Goal: Task Accomplishment & Management: Manage account settings

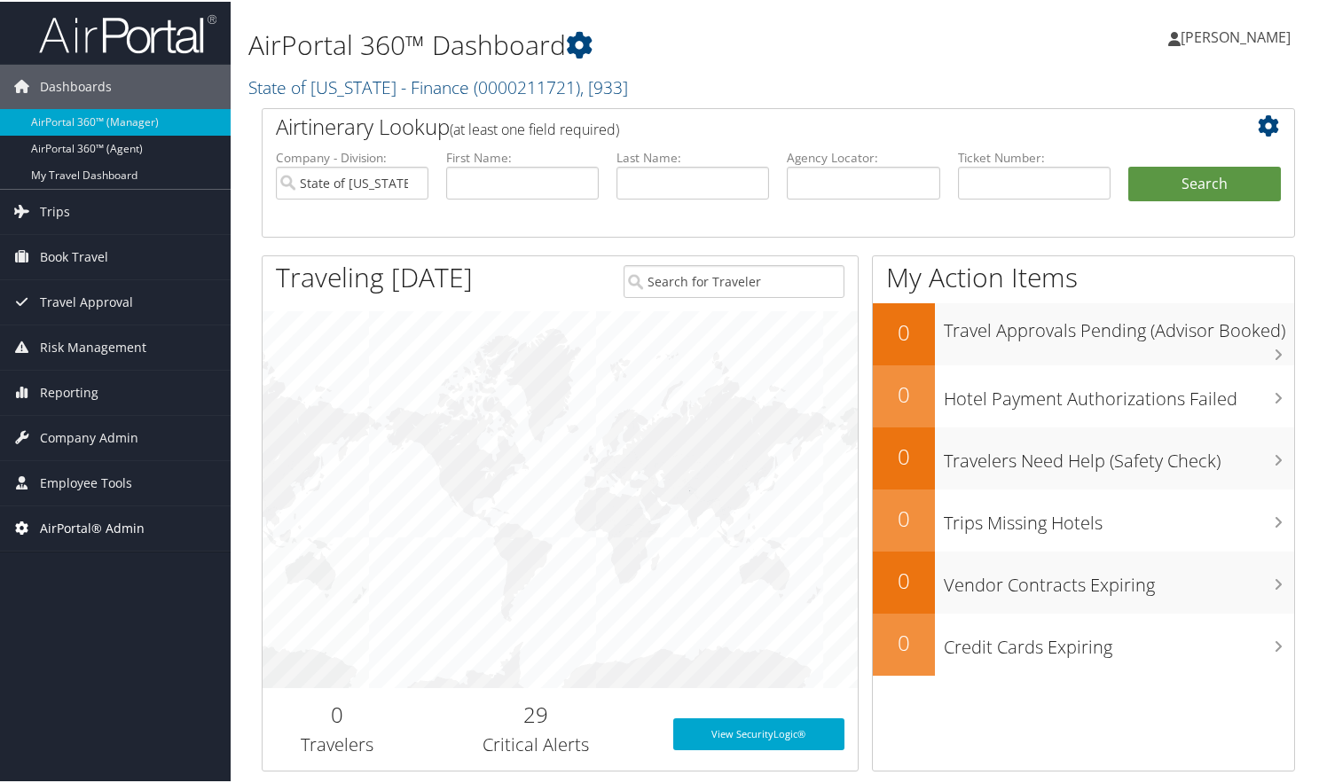
click at [63, 520] on span "AirPortal® Admin" at bounding box center [92, 527] width 105 height 44
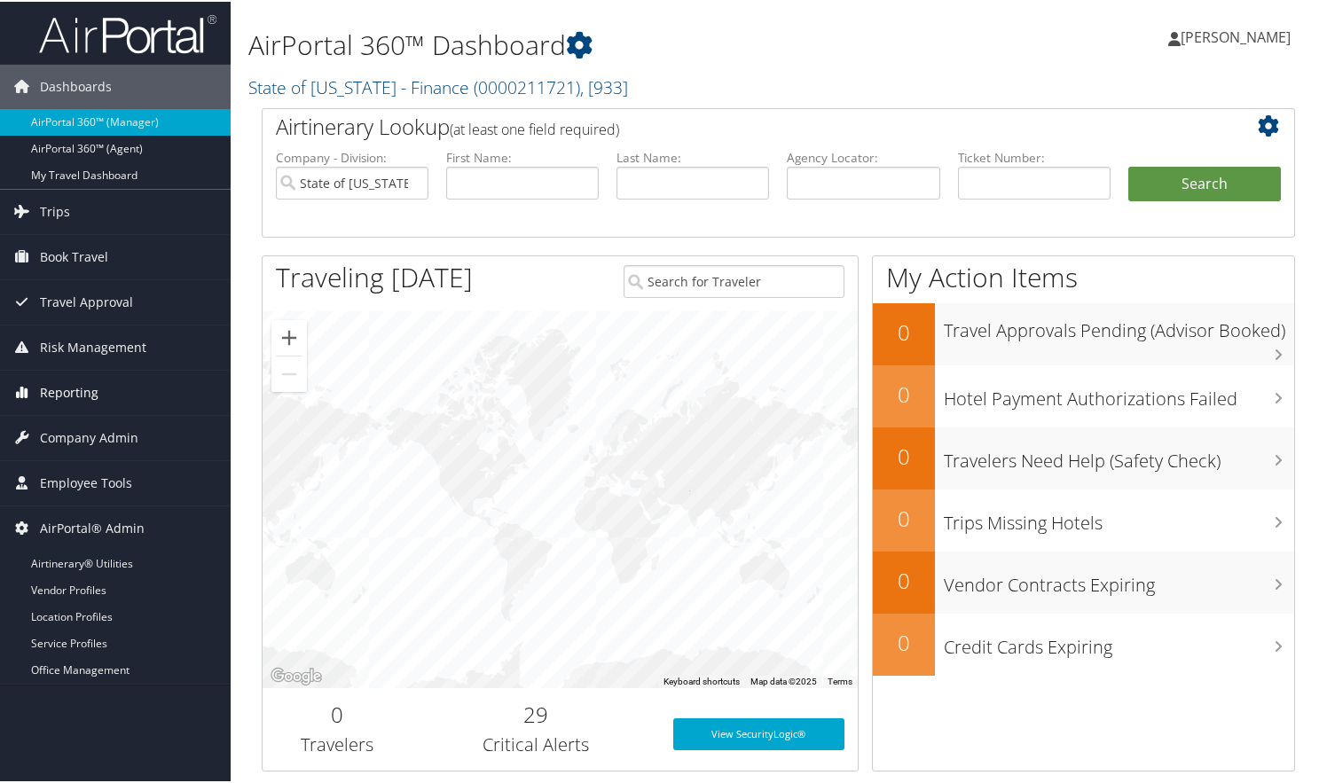
click at [54, 384] on span "Reporting" at bounding box center [69, 391] width 59 height 44
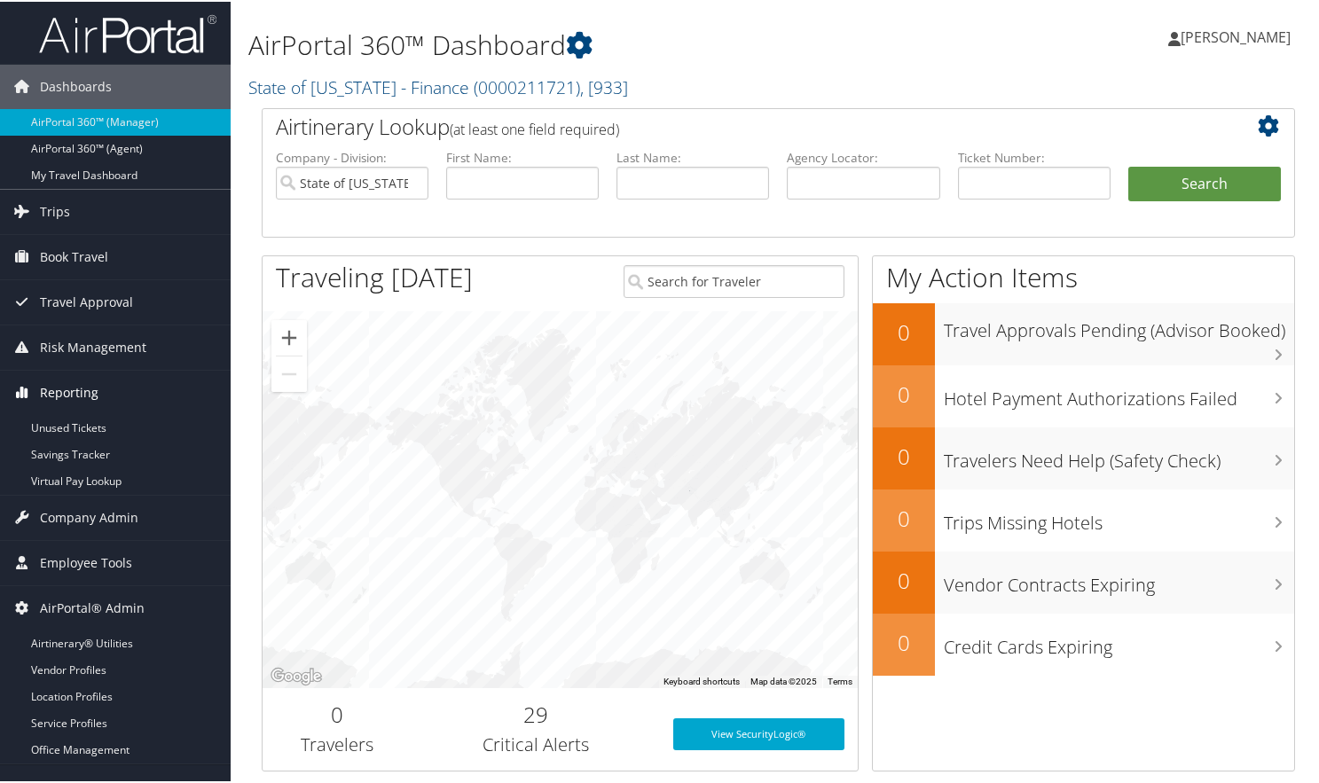
click at [70, 389] on span "Reporting" at bounding box center [69, 391] width 59 height 44
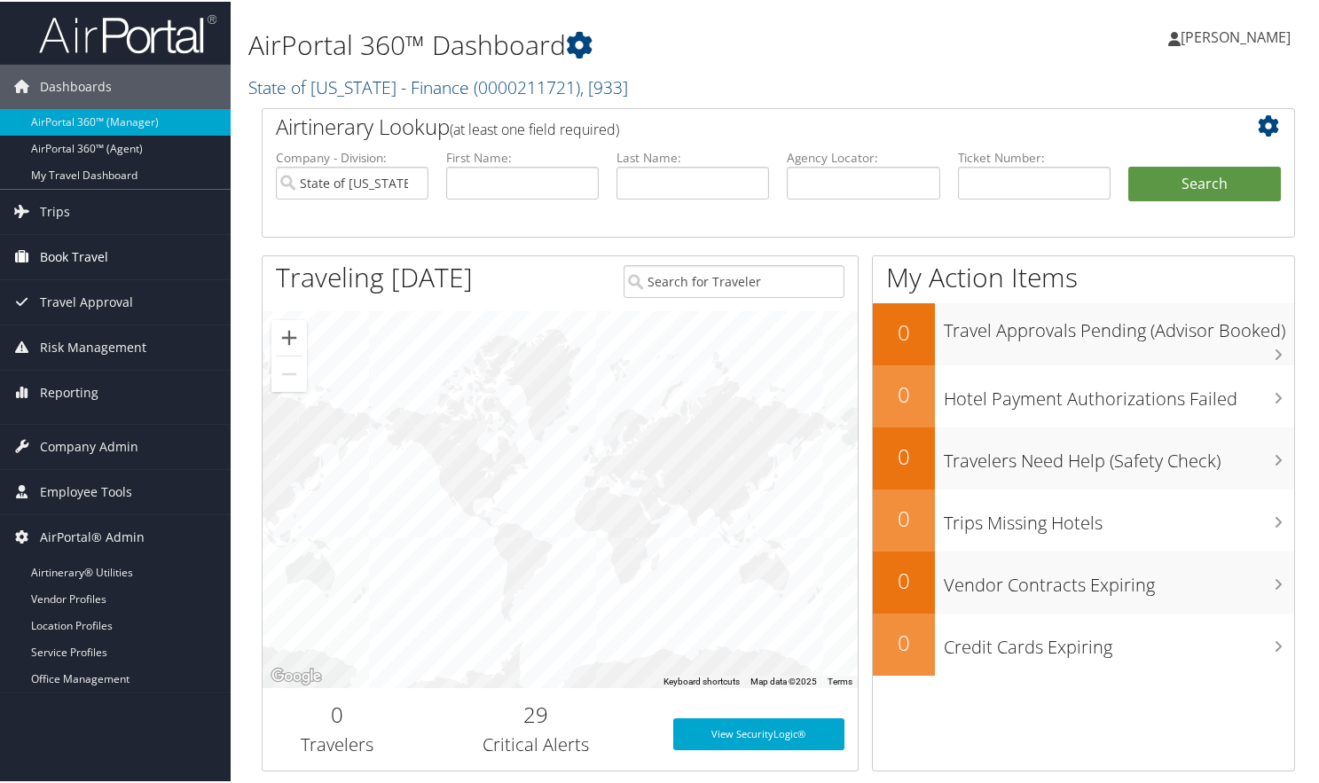
drag, startPoint x: 78, startPoint y: 302, endPoint x: 80, endPoint y: 261, distance: 40.8
click at [78, 301] on span "Travel Approval" at bounding box center [86, 301] width 93 height 44
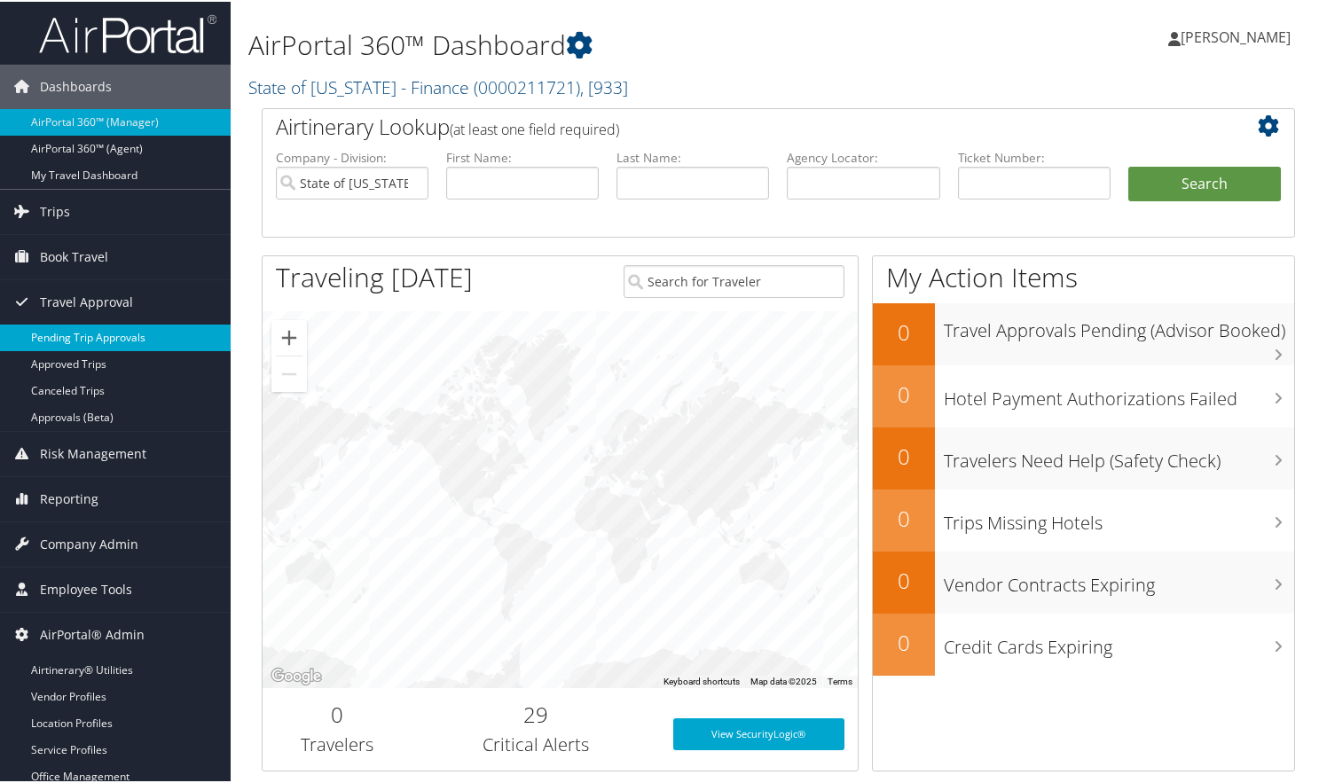
click at [75, 333] on link "Pending Trip Approvals" at bounding box center [115, 336] width 231 height 27
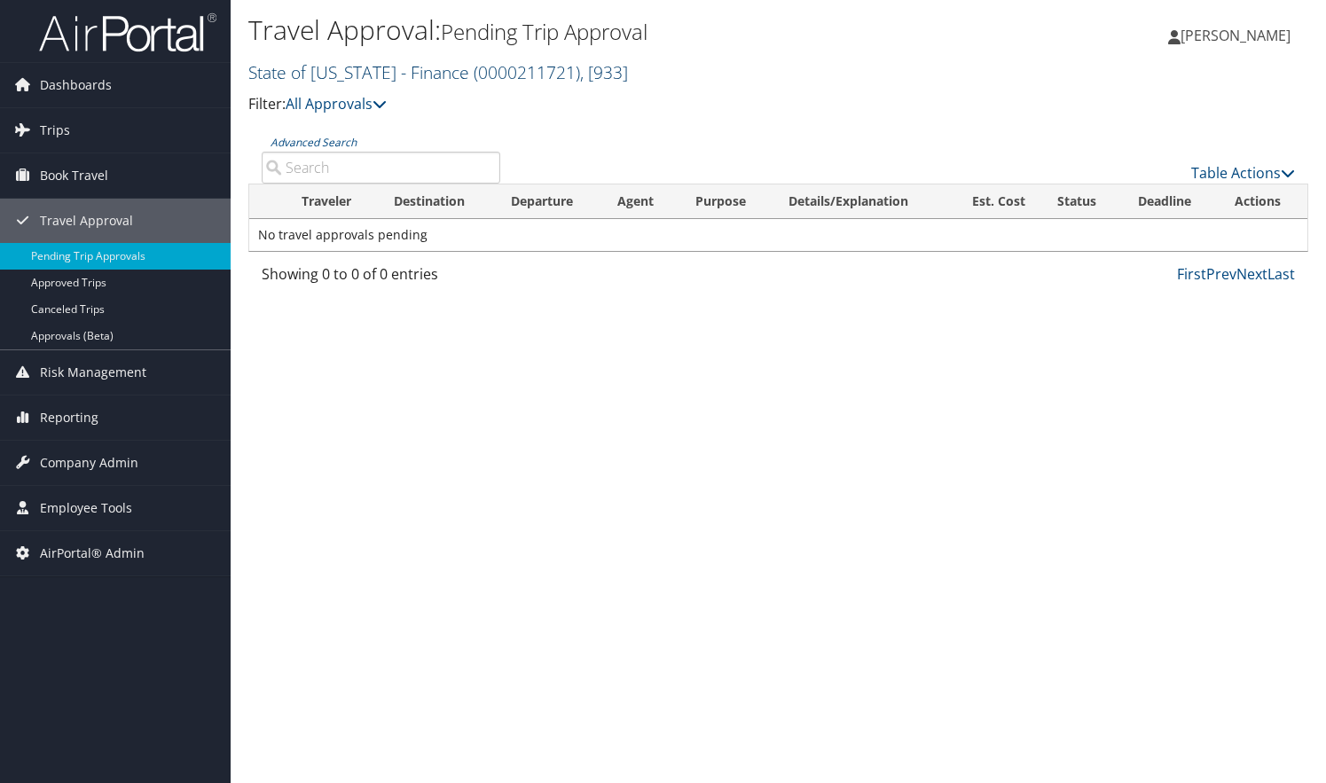
click at [474, 78] on span "( 0000211721 )" at bounding box center [527, 72] width 106 height 24
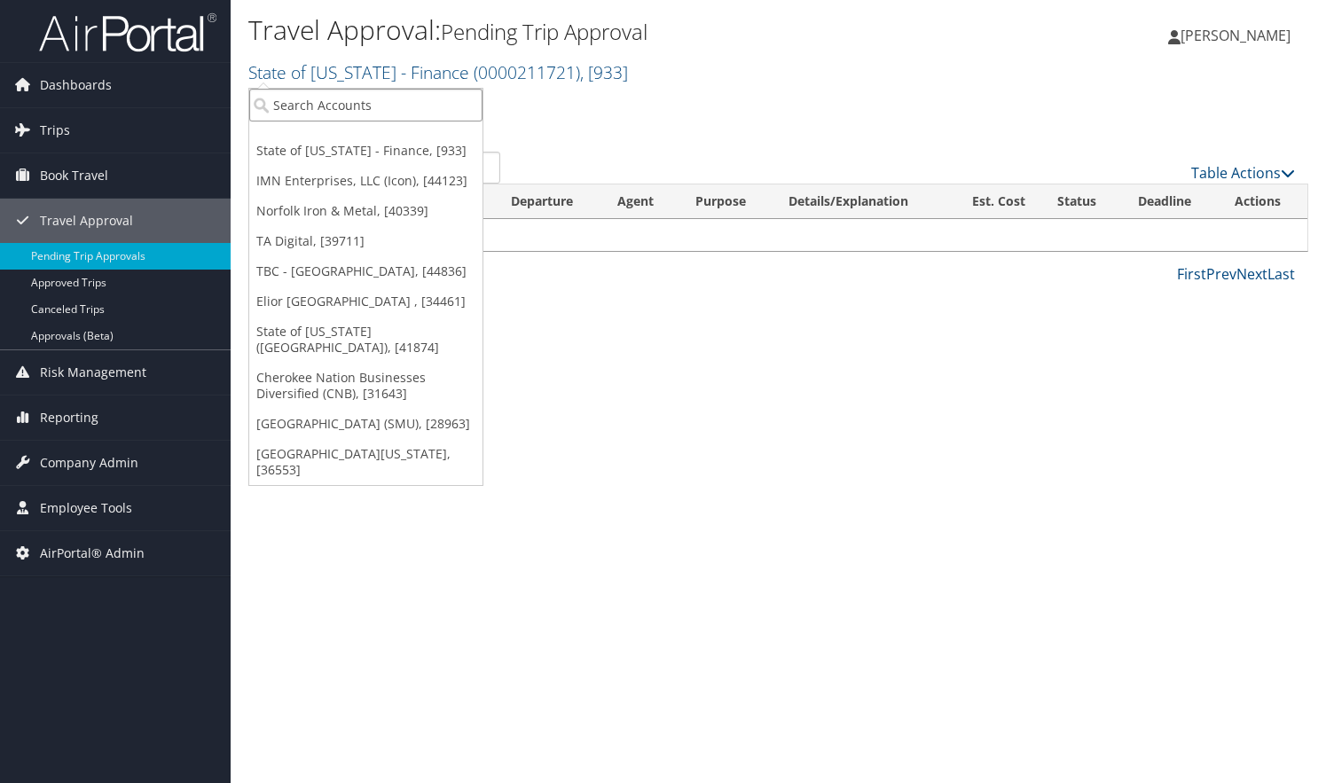
click at [439, 96] on input "search" at bounding box center [365, 105] width 233 height 33
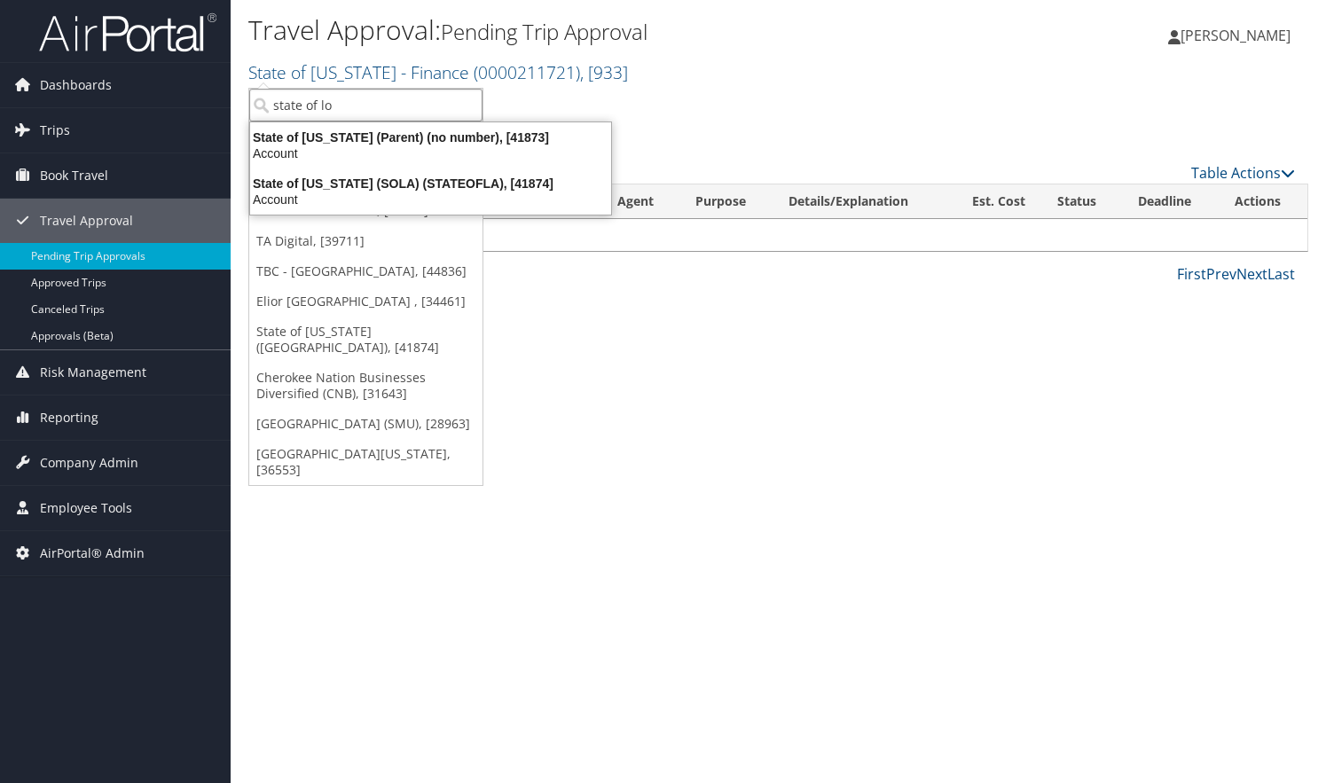
type input "state of [PERSON_NAME]"
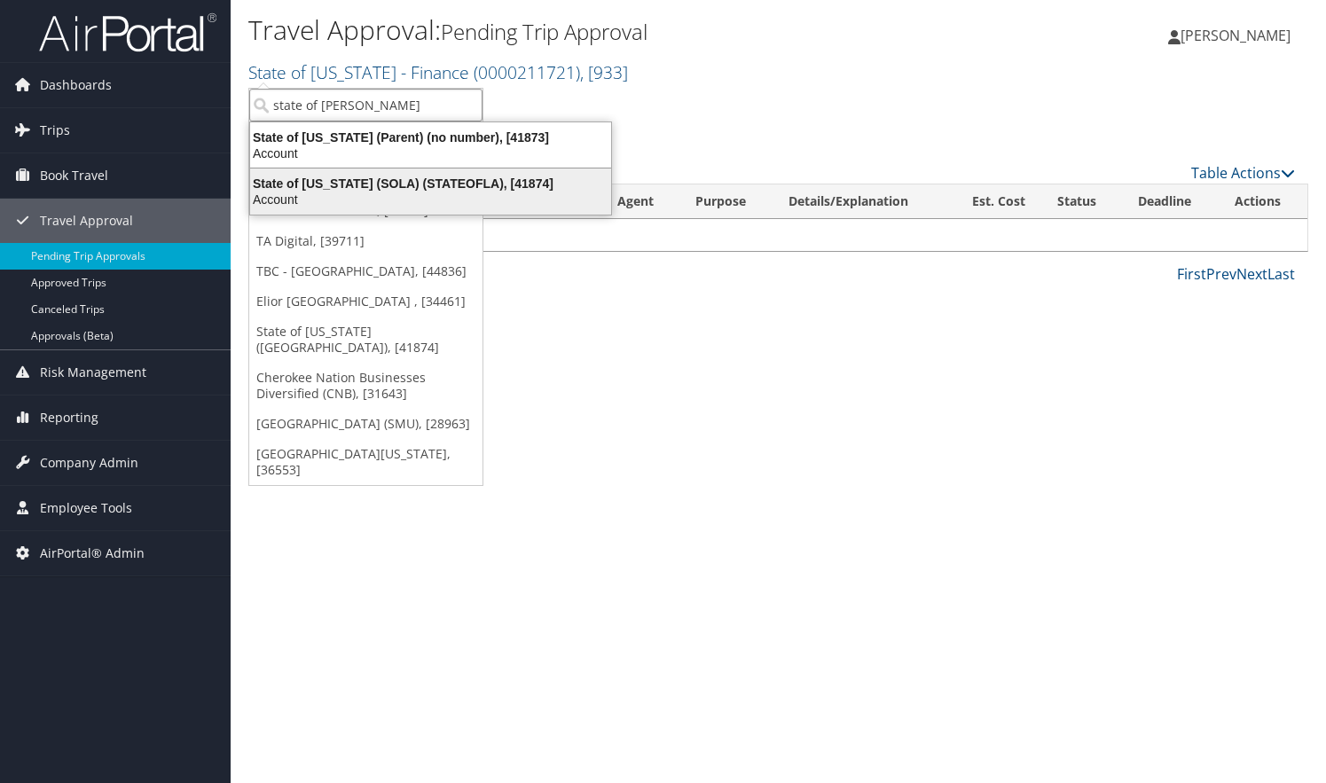
click at [326, 186] on div "State of Louisiana (SOLA) (STATEOFLA), [41874]" at bounding box center [431, 184] width 382 height 16
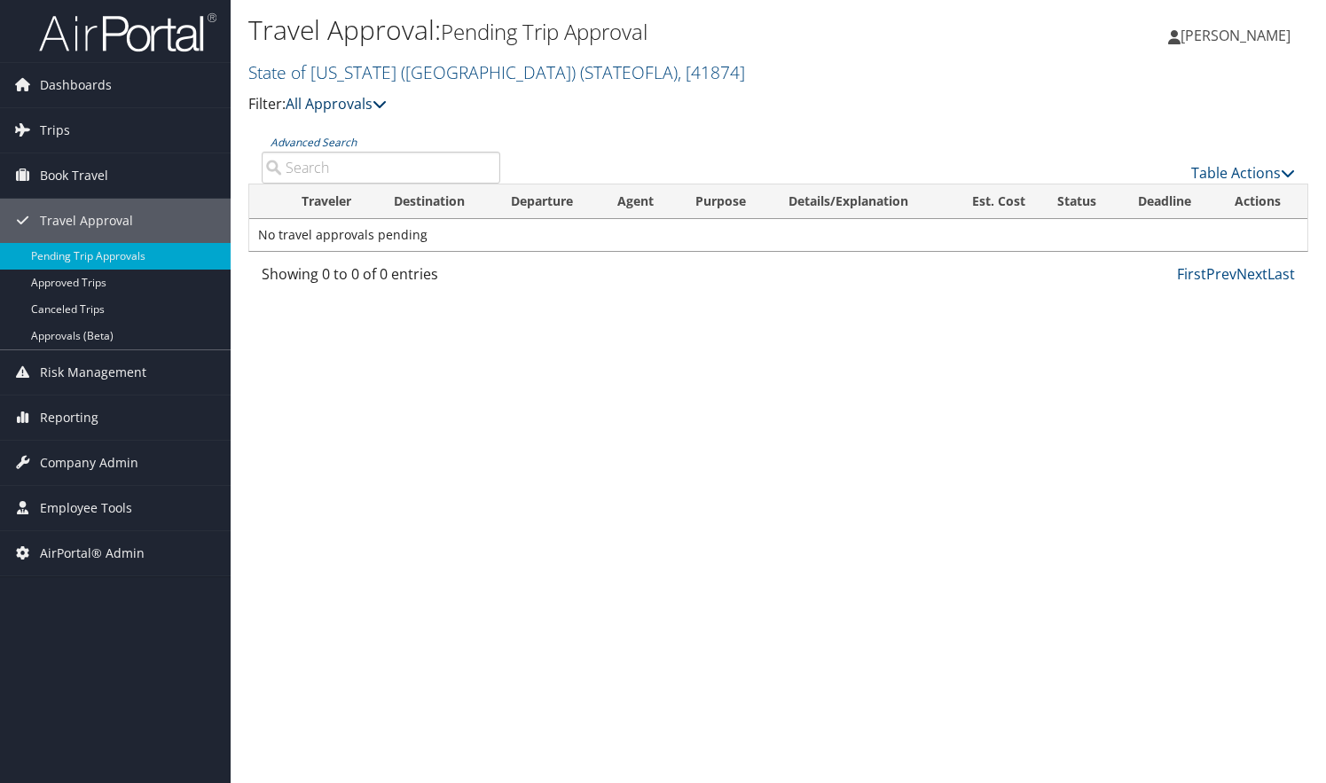
click at [381, 102] on icon at bounding box center [380, 104] width 14 height 14
click at [349, 146] on link "Advanced Search" at bounding box center [314, 142] width 86 height 15
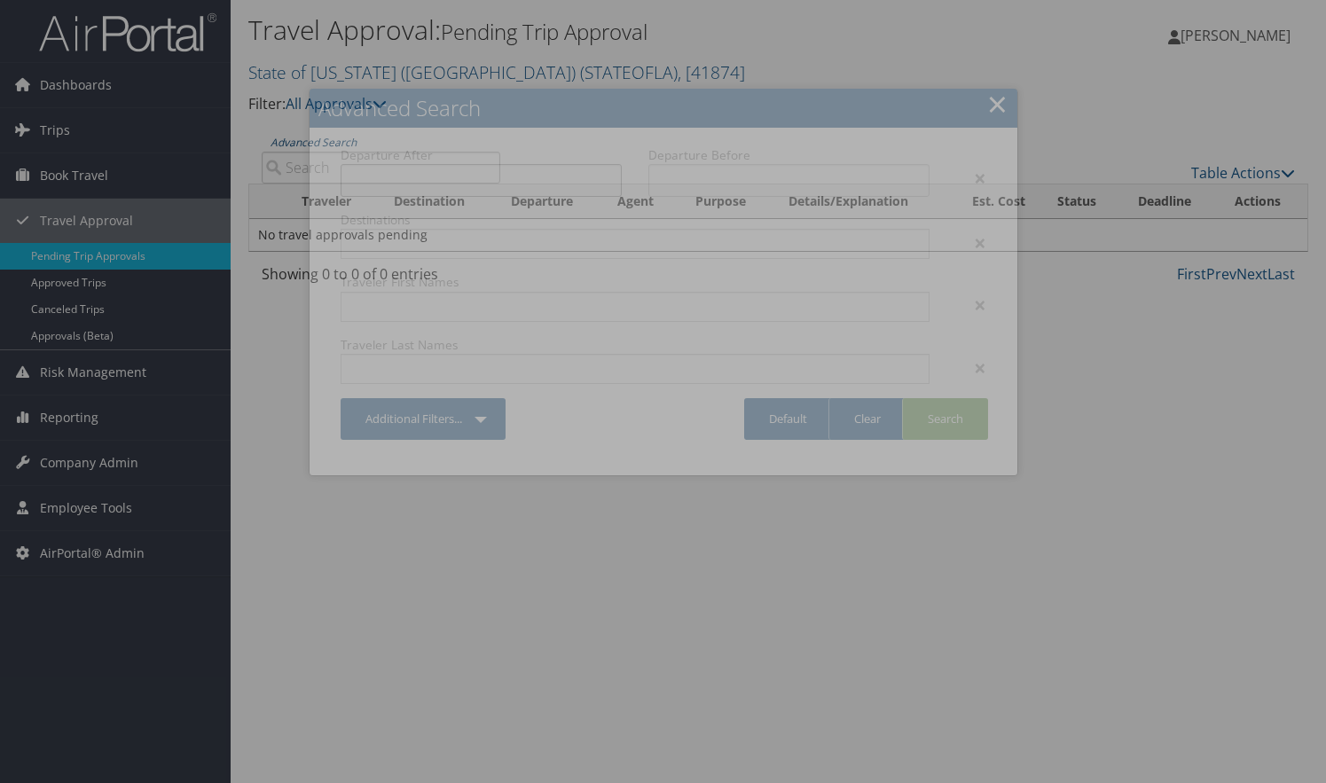
click at [341, 167] on input "text" at bounding box center [481, 180] width 281 height 33
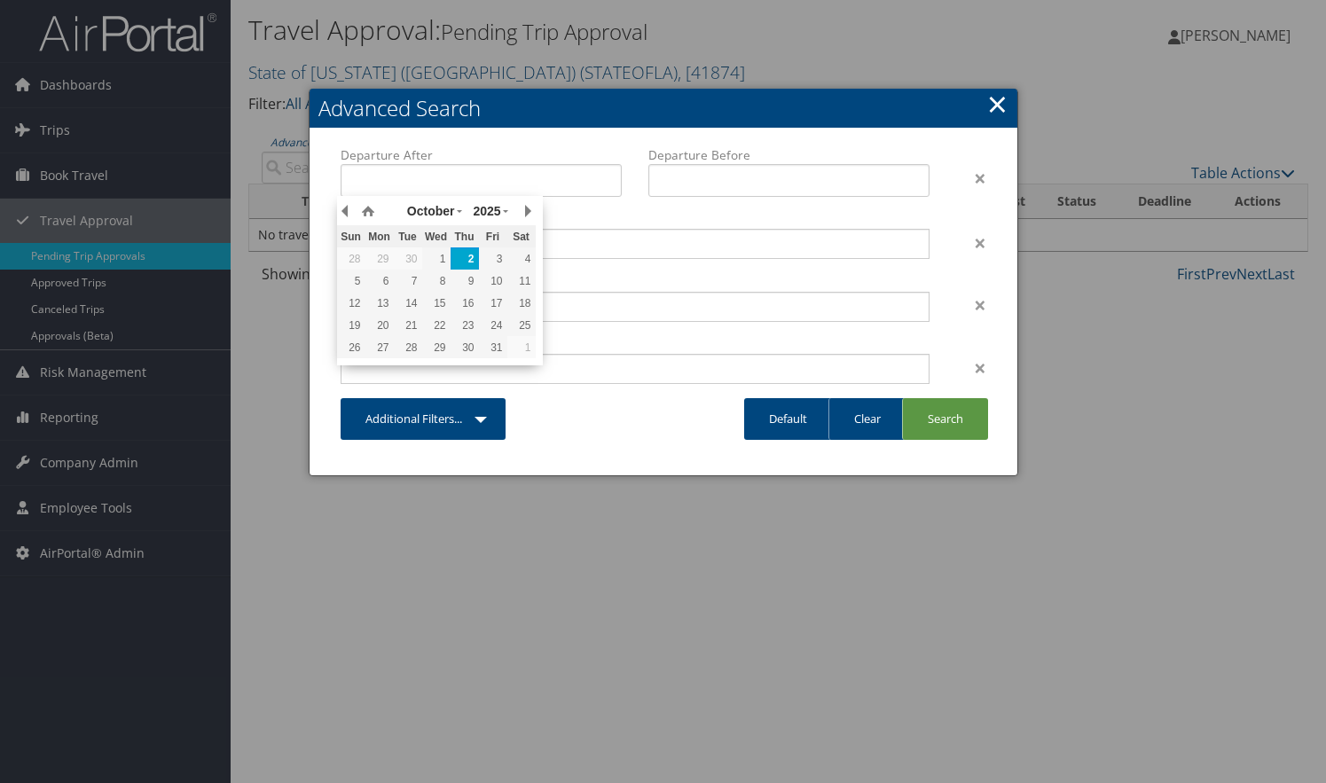
click at [1004, 100] on link "×" at bounding box center [997, 103] width 20 height 35
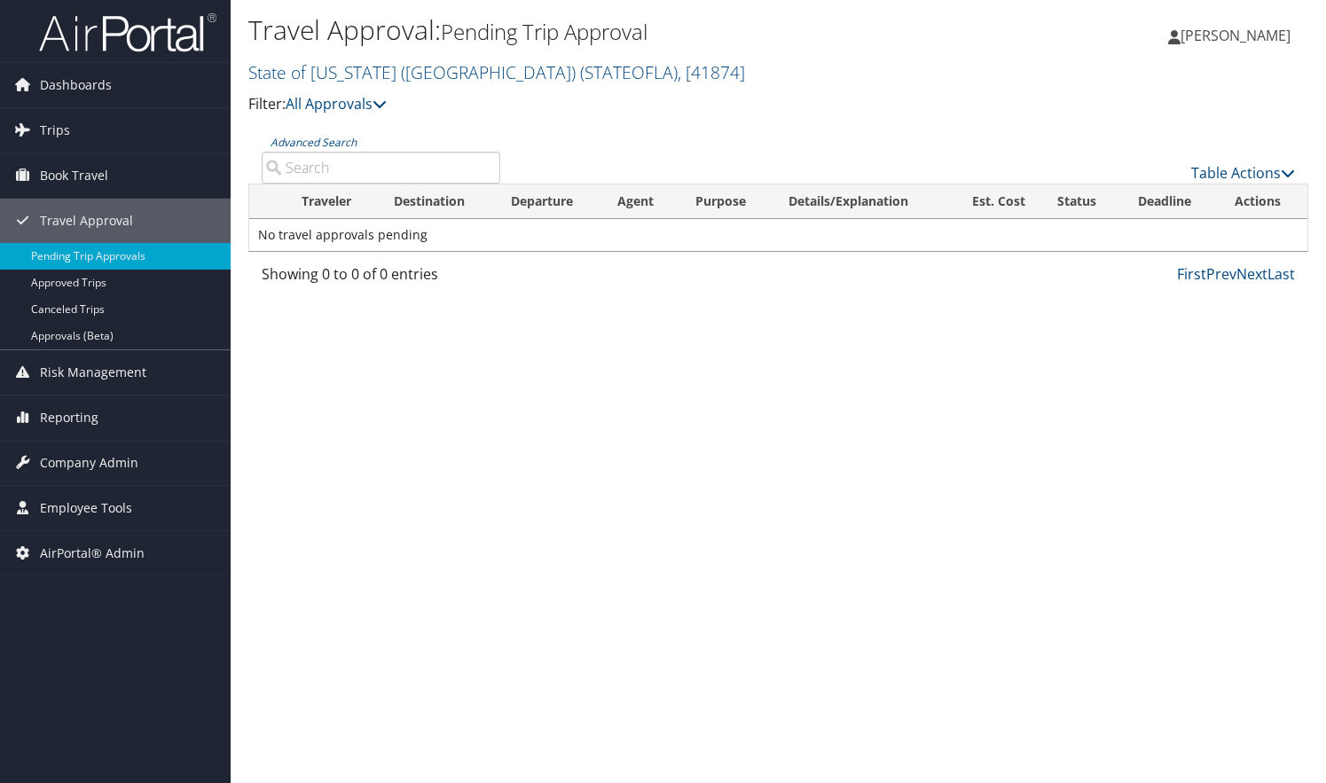
click at [343, 169] on input "Advanced Search" at bounding box center [381, 168] width 239 height 32
click at [342, 161] on input "Advanced Search" at bounding box center [381, 168] width 239 height 32
paste input "DL7XYZ"
type input "DL7XYZ"
click at [87, 289] on link "Approved Trips" at bounding box center [115, 283] width 231 height 27
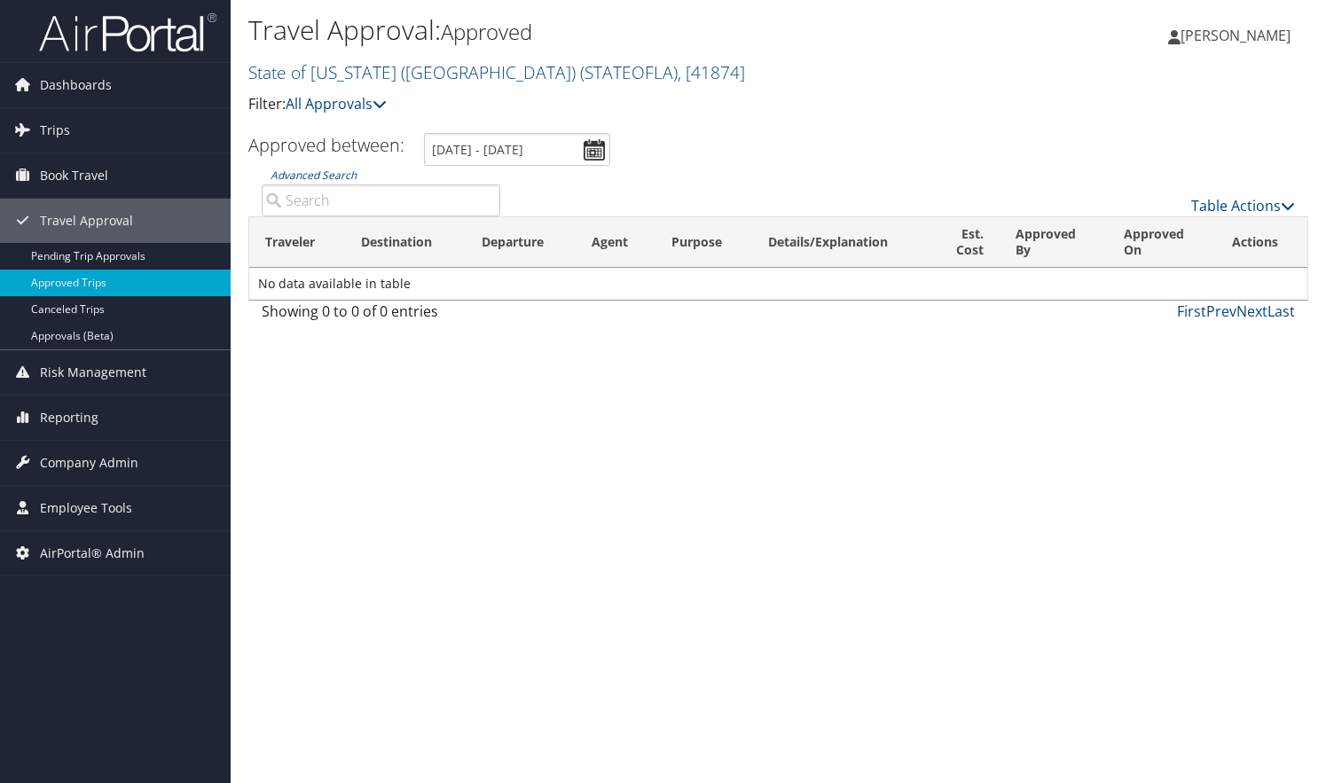
paste input "DL7XYZ"
type input "DL7XYZ"
click at [69, 308] on link "Canceled Trips" at bounding box center [115, 309] width 231 height 27
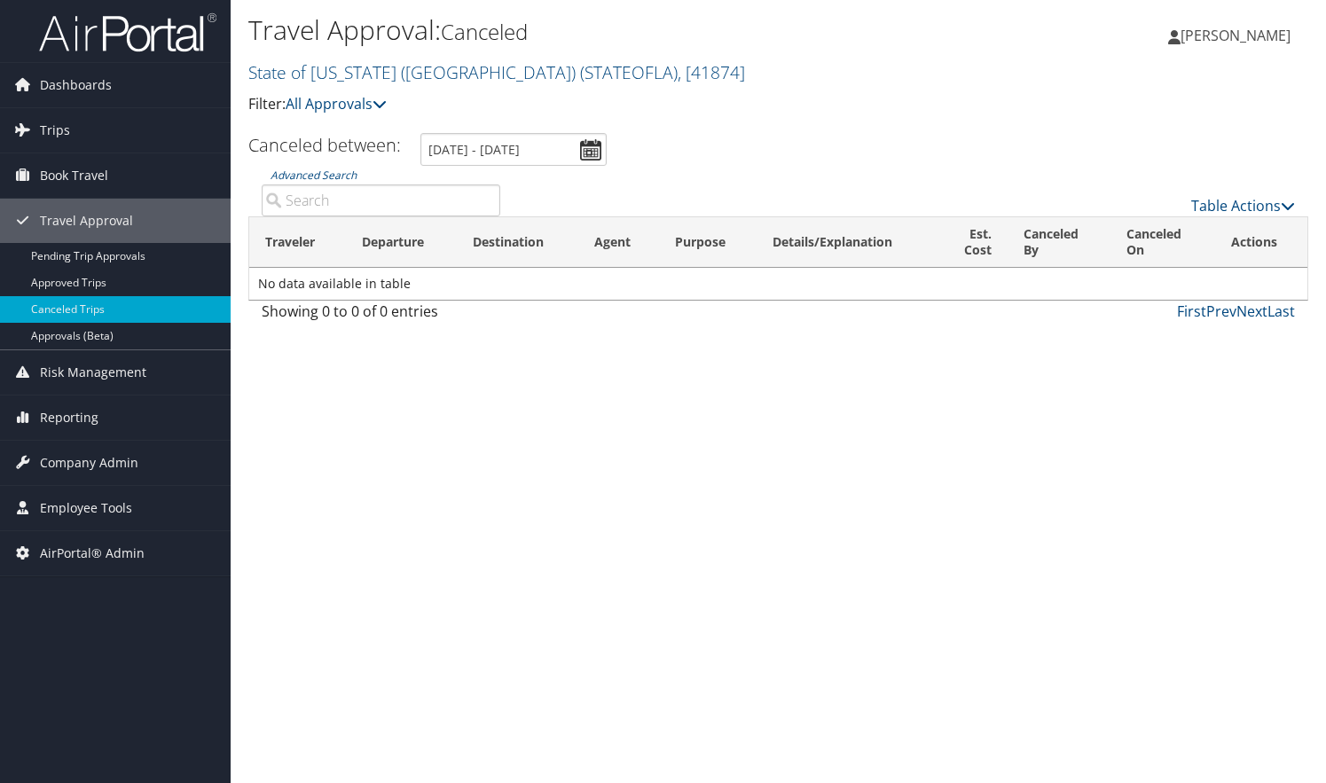
paste input "DL7XYZ"
type input "DL7XYZ"
click at [46, 326] on link "Approvals (Beta)" at bounding box center [115, 336] width 231 height 27
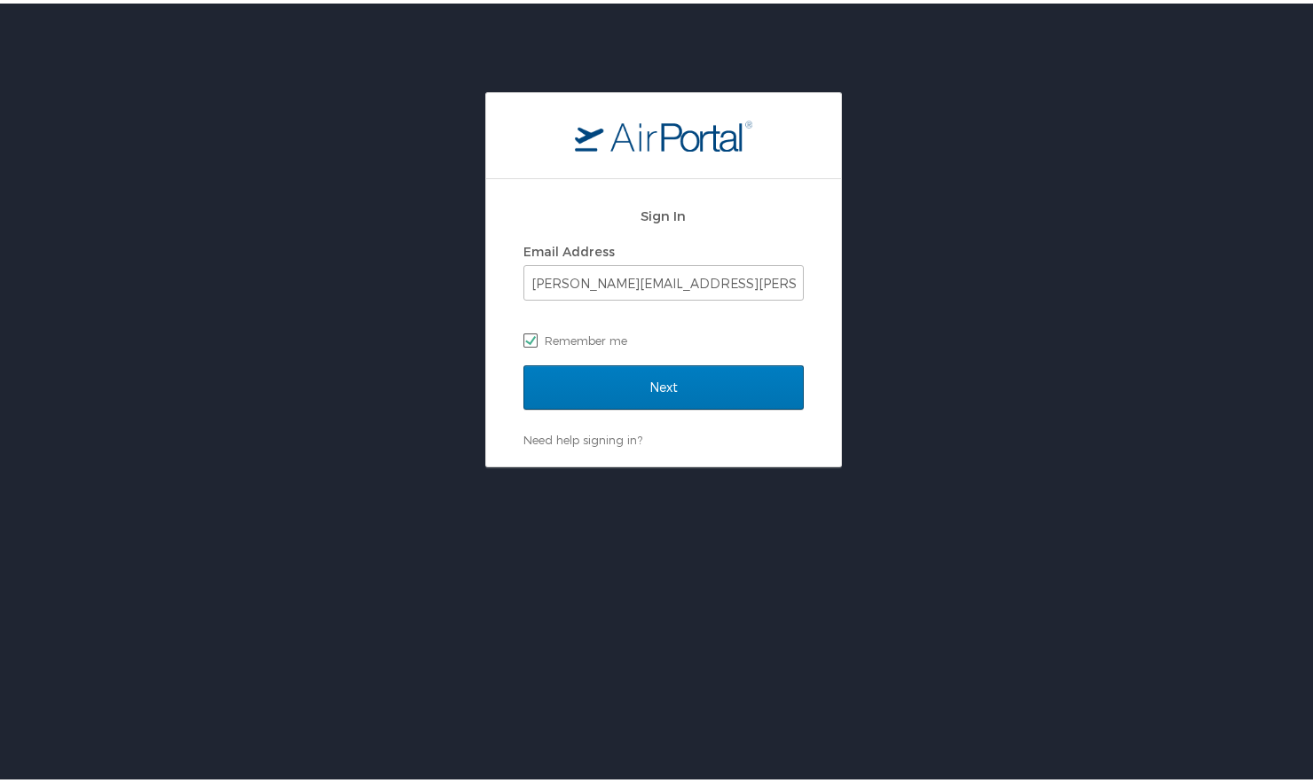
click at [641, 334] on label "Remember me" at bounding box center [663, 337] width 280 height 27
click at [535, 334] on input "Remember me" at bounding box center [529, 336] width 12 height 12
checkbox input "false"
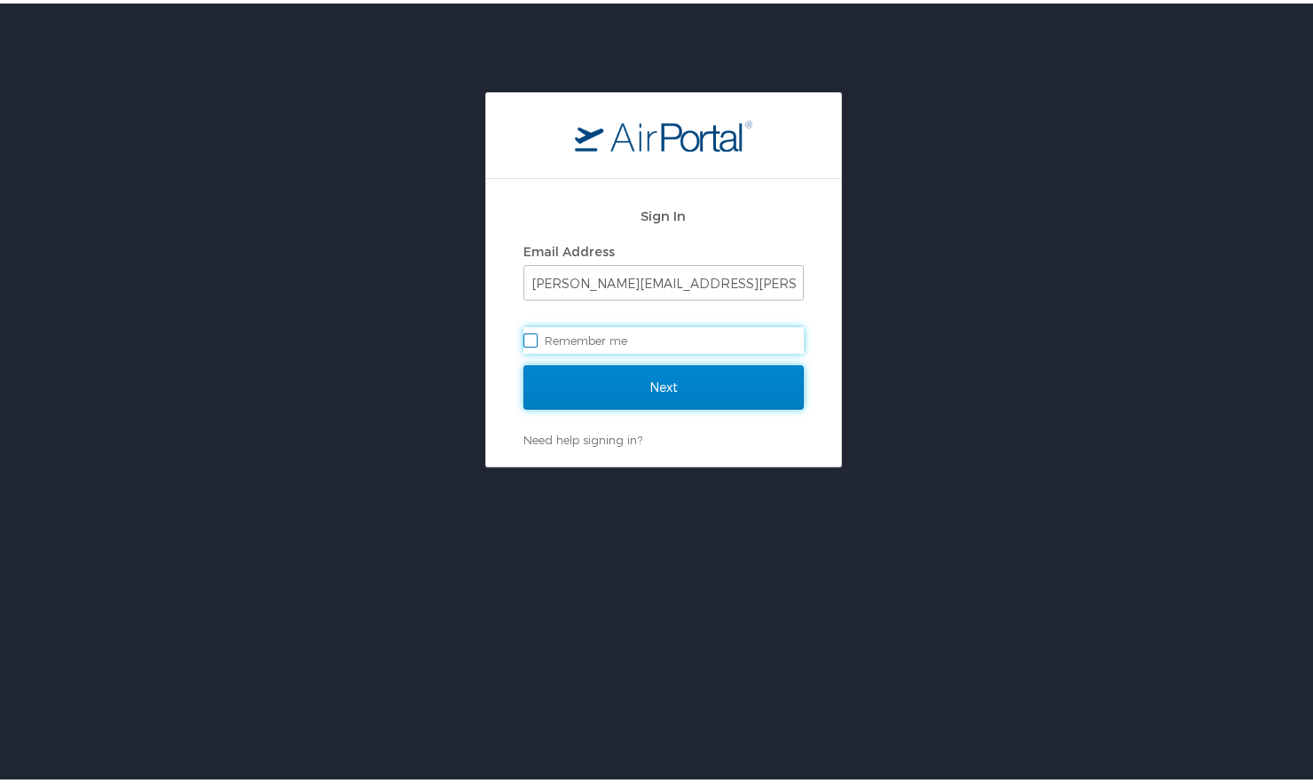
click at [650, 395] on input "Next" at bounding box center [663, 384] width 280 height 44
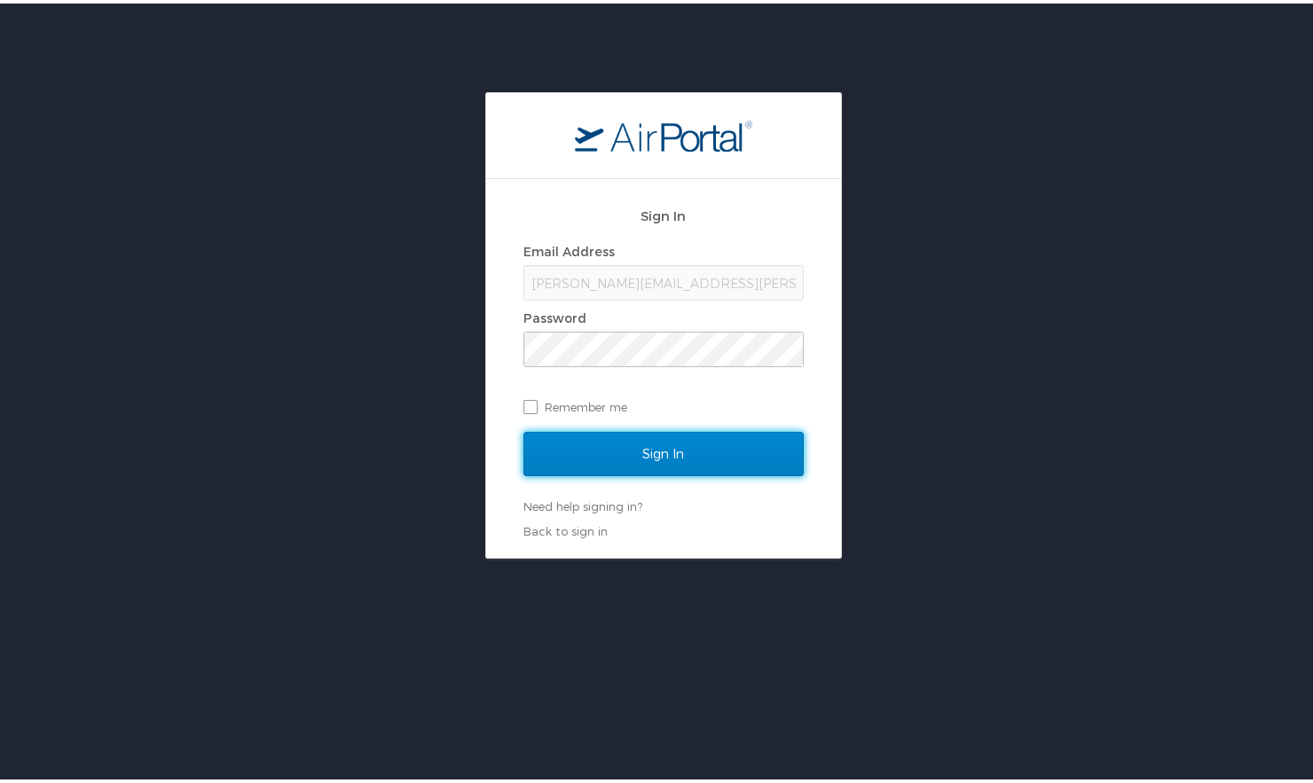
drag, startPoint x: 567, startPoint y: 464, endPoint x: 651, endPoint y: 424, distance: 93.3
click at [576, 453] on input "Sign In" at bounding box center [663, 450] width 280 height 44
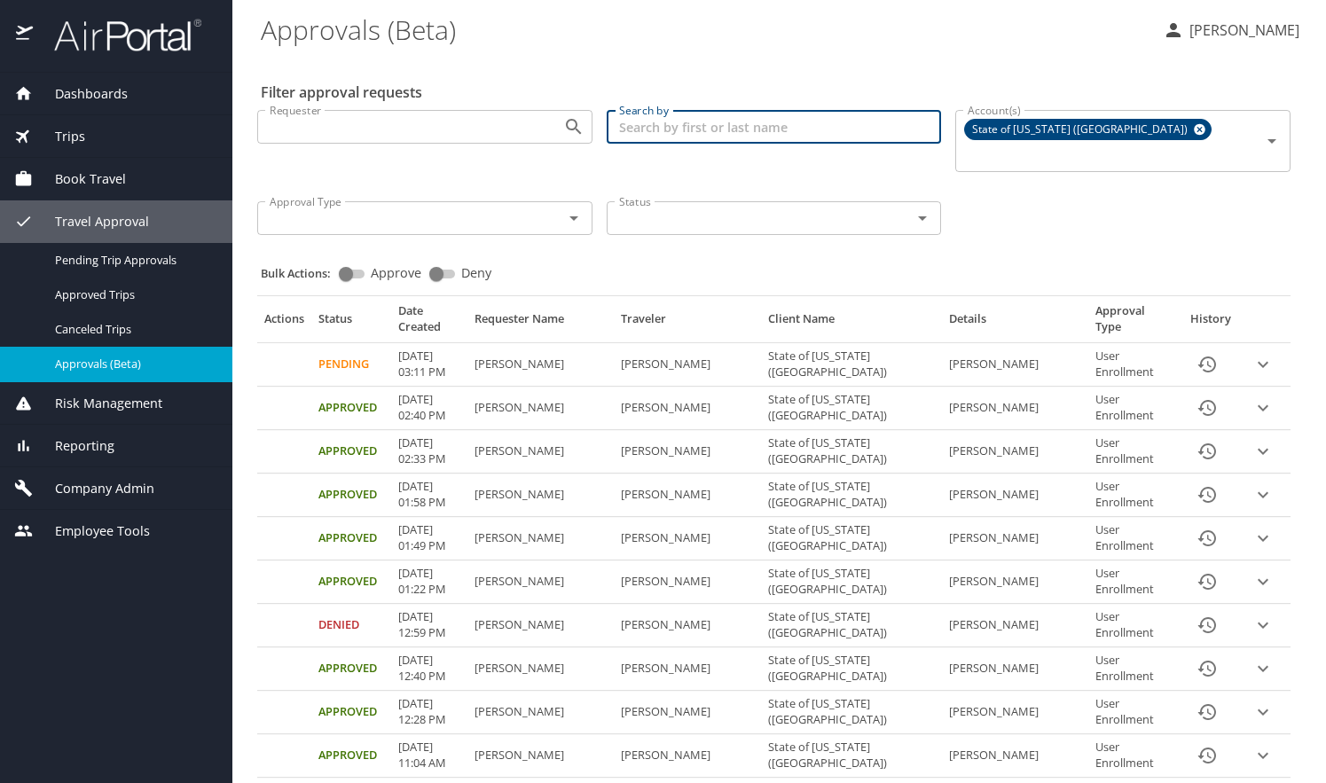
click at [640, 120] on input "Search by" at bounding box center [774, 127] width 335 height 34
type input "[PERSON_NAME]"
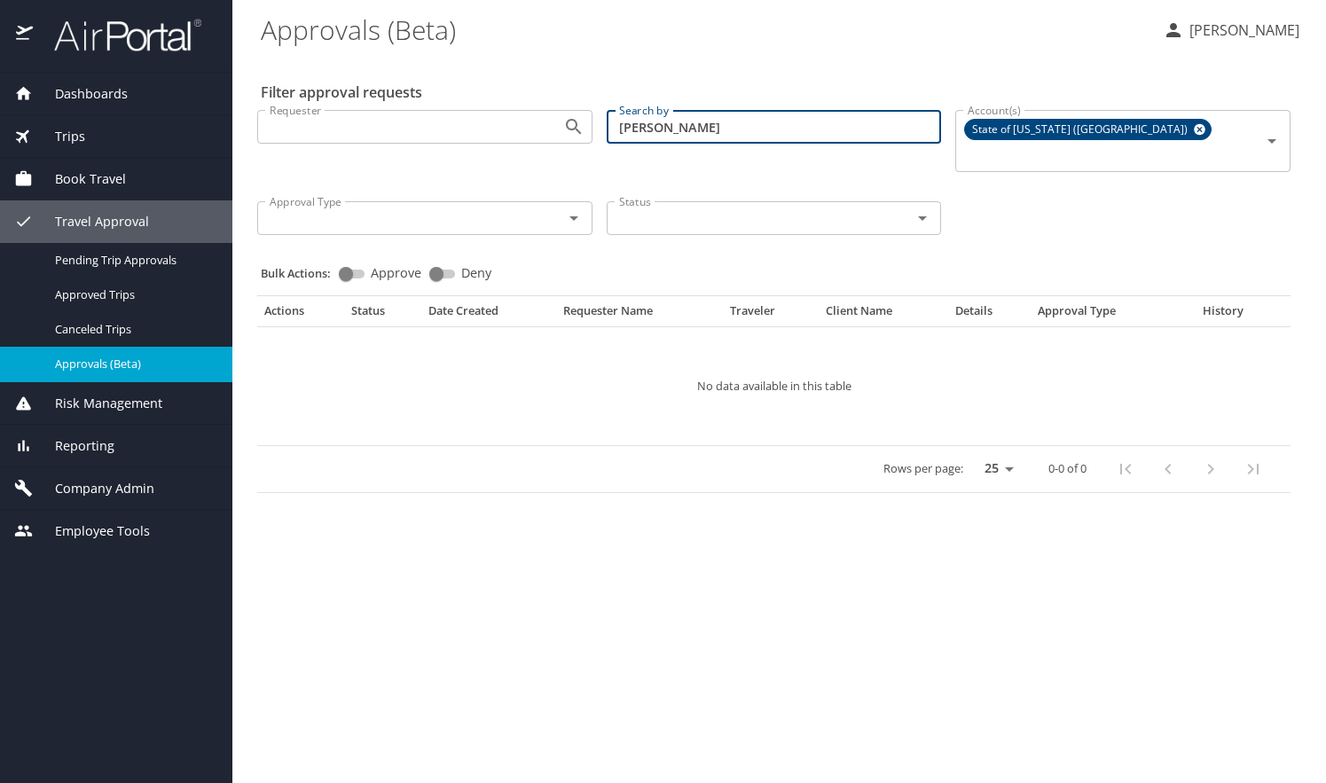
drag, startPoint x: 671, startPoint y: 127, endPoint x: 499, endPoint y: 127, distance: 171.2
click at [499, 127] on div "Requester Requester Search by [PERSON_NAME] Search by Account(s) State of [US_S…" at bounding box center [774, 171] width 1048 height 150
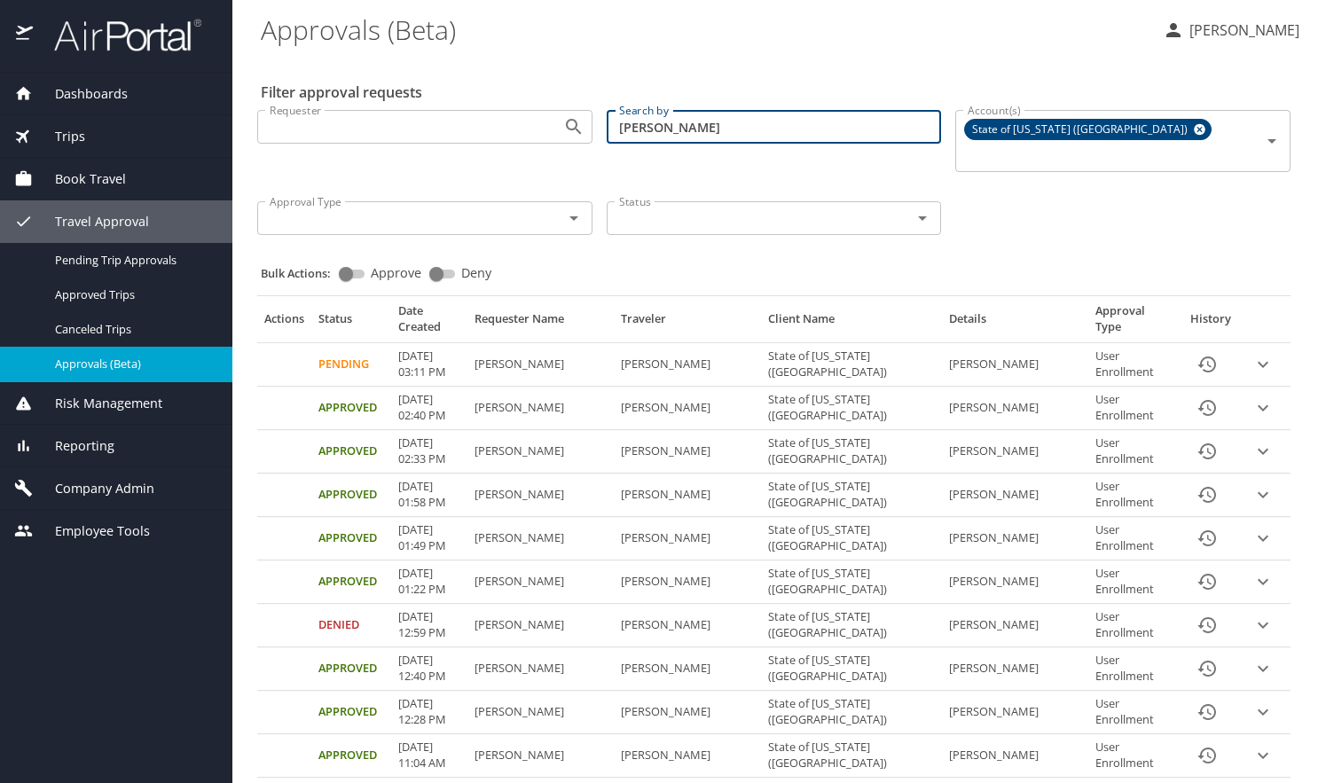
type input "[PERSON_NAME]"
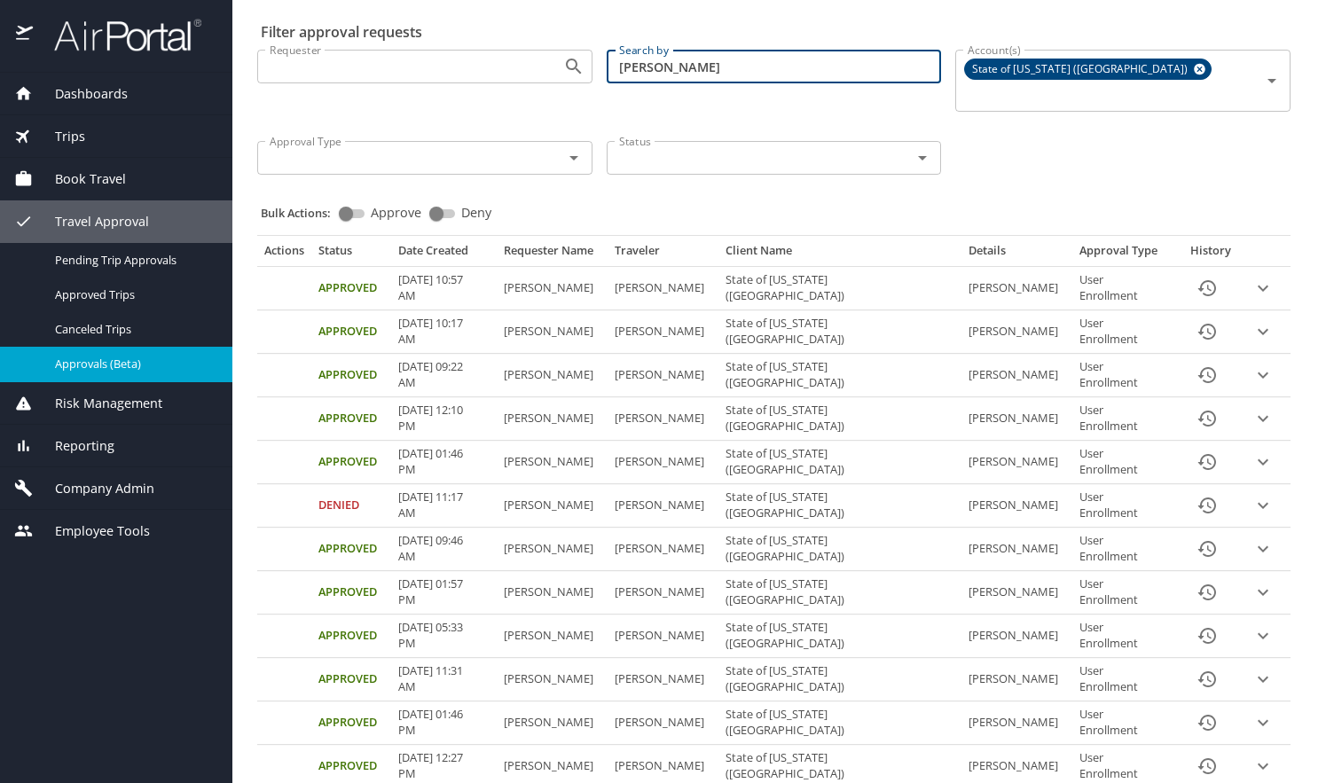
scroll to position [97, 0]
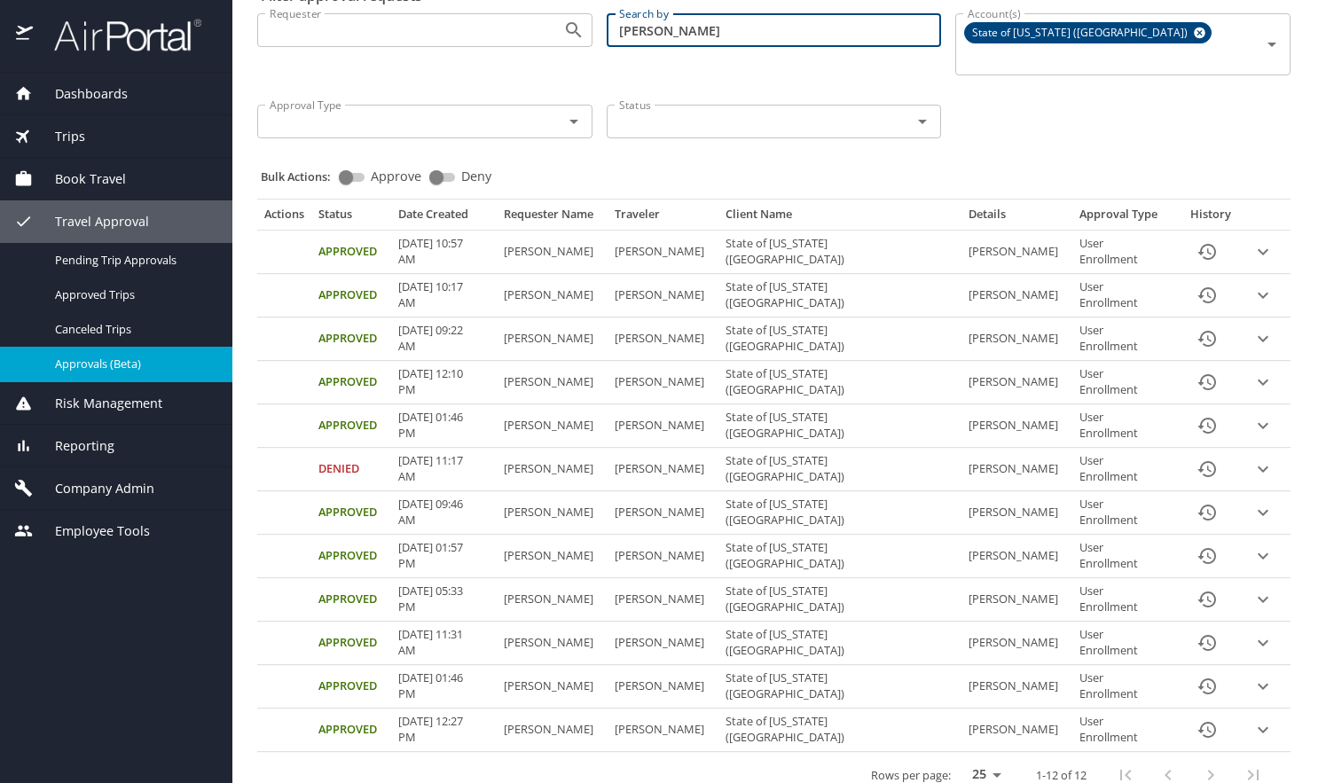
click at [1234, 754] on div "Approval table" at bounding box center [1189, 775] width 170 height 43
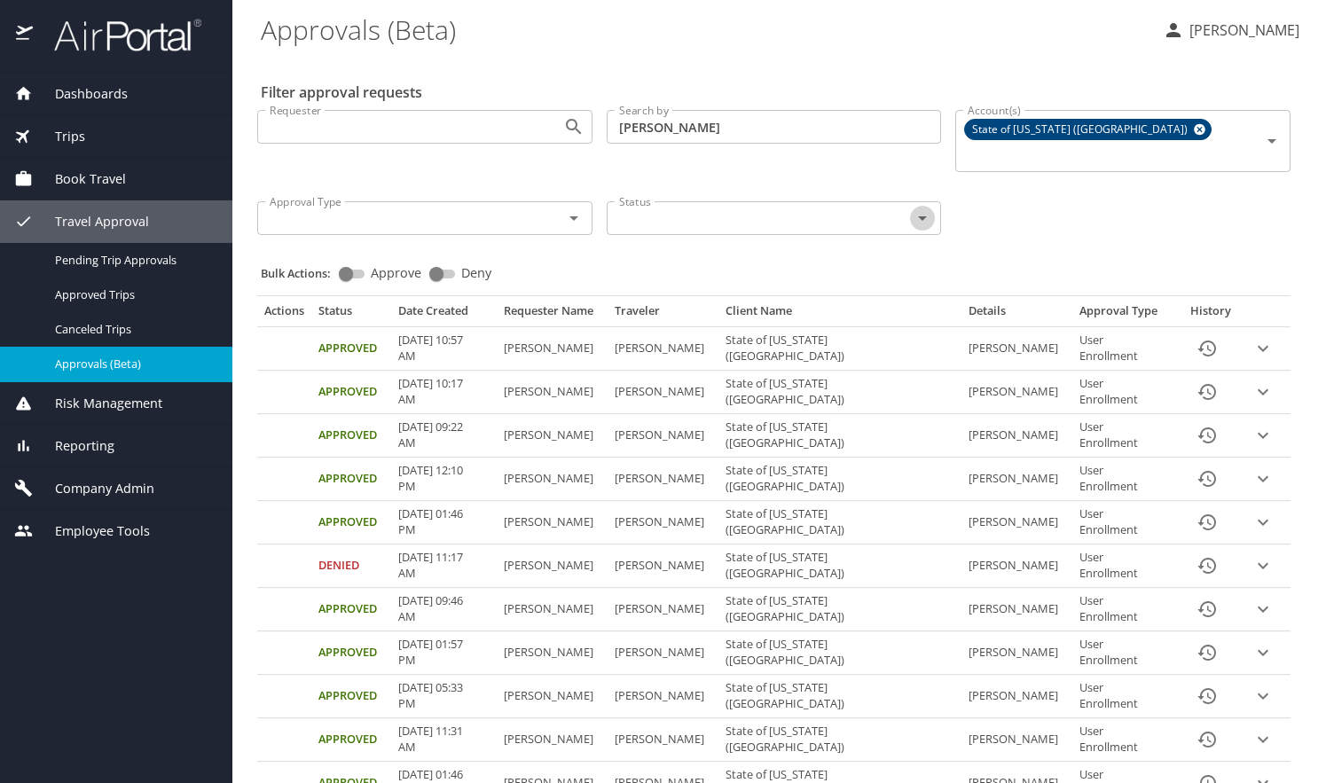
click at [918, 216] on icon "Open" at bounding box center [922, 218] width 9 height 4
click at [918, 216] on icon "Close" at bounding box center [922, 218] width 9 height 4
click at [918, 216] on icon "Open" at bounding box center [922, 218] width 9 height 4
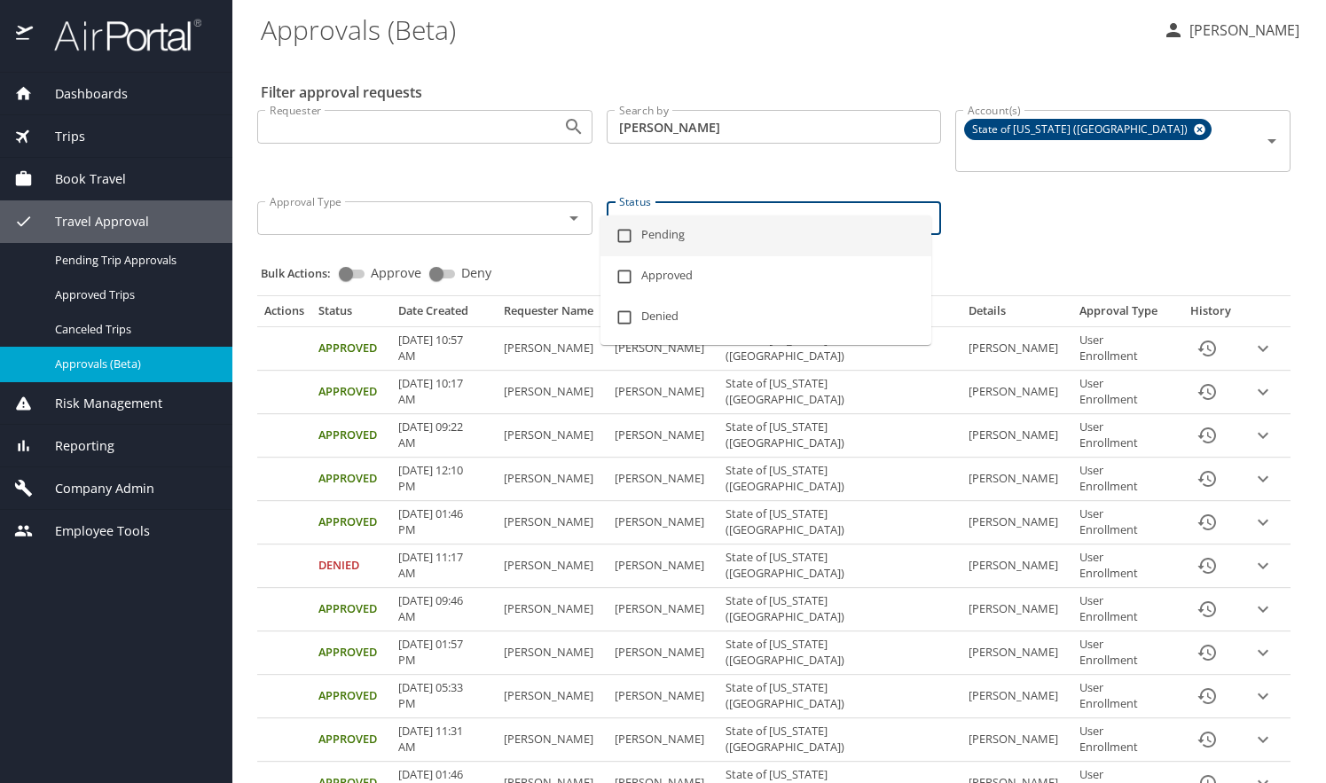
click at [648, 238] on li "Pending" at bounding box center [766, 236] width 331 height 41
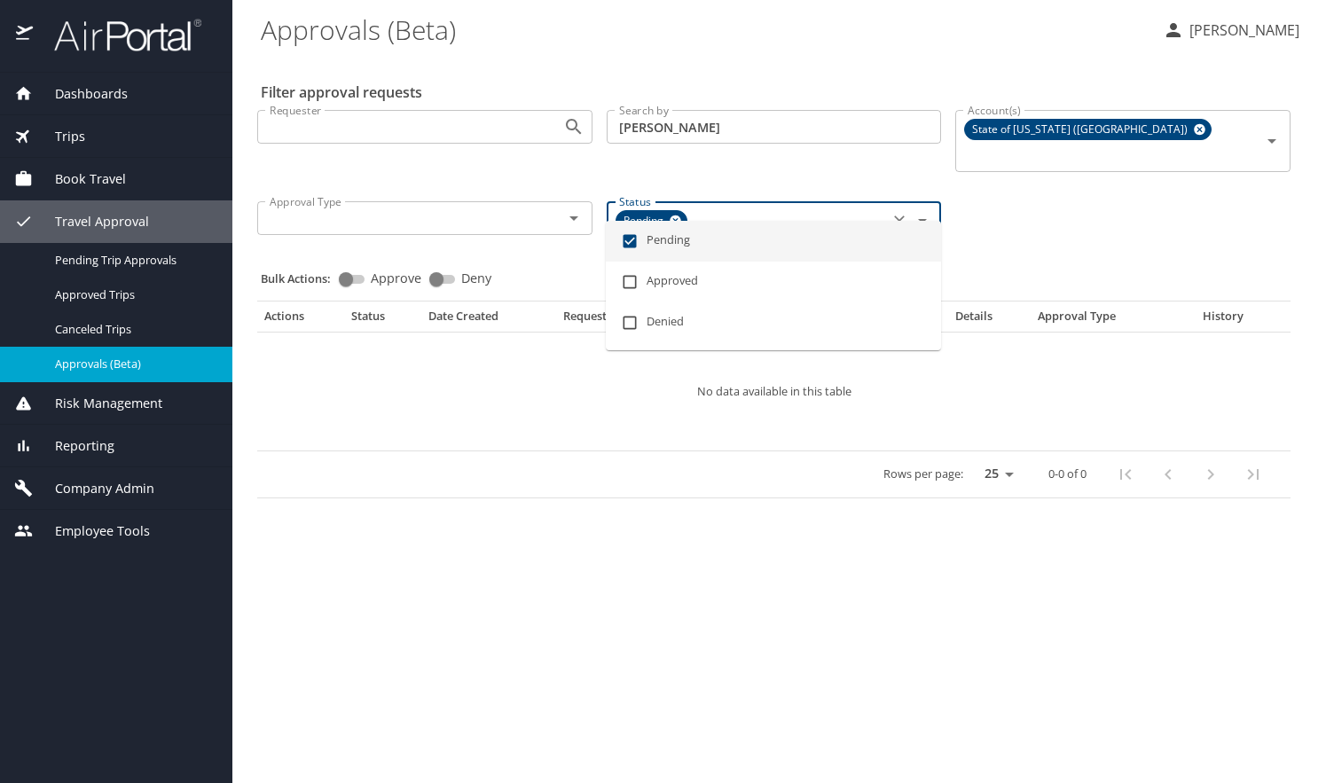
click at [676, 211] on icon at bounding box center [675, 221] width 13 height 20
checkbox input "false"
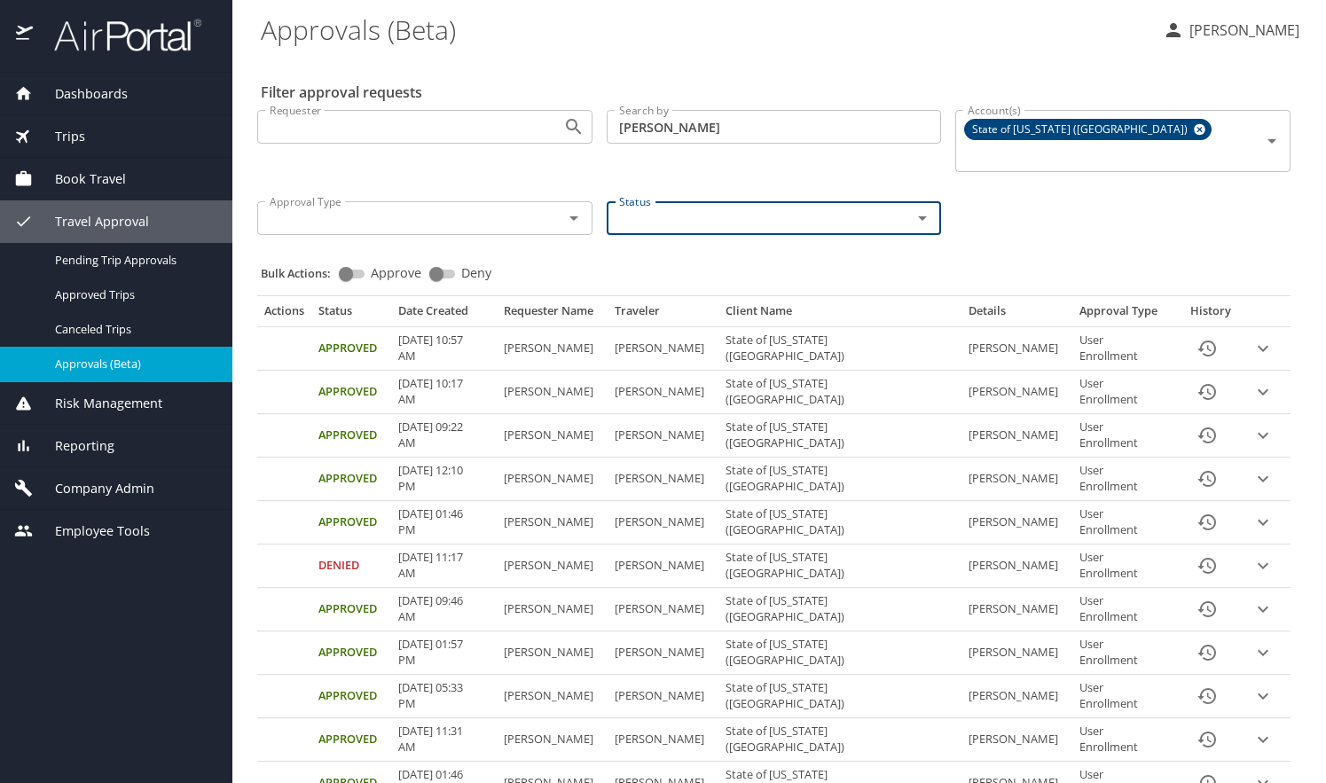
click at [67, 224] on span "Travel Approval" at bounding box center [91, 222] width 116 height 20
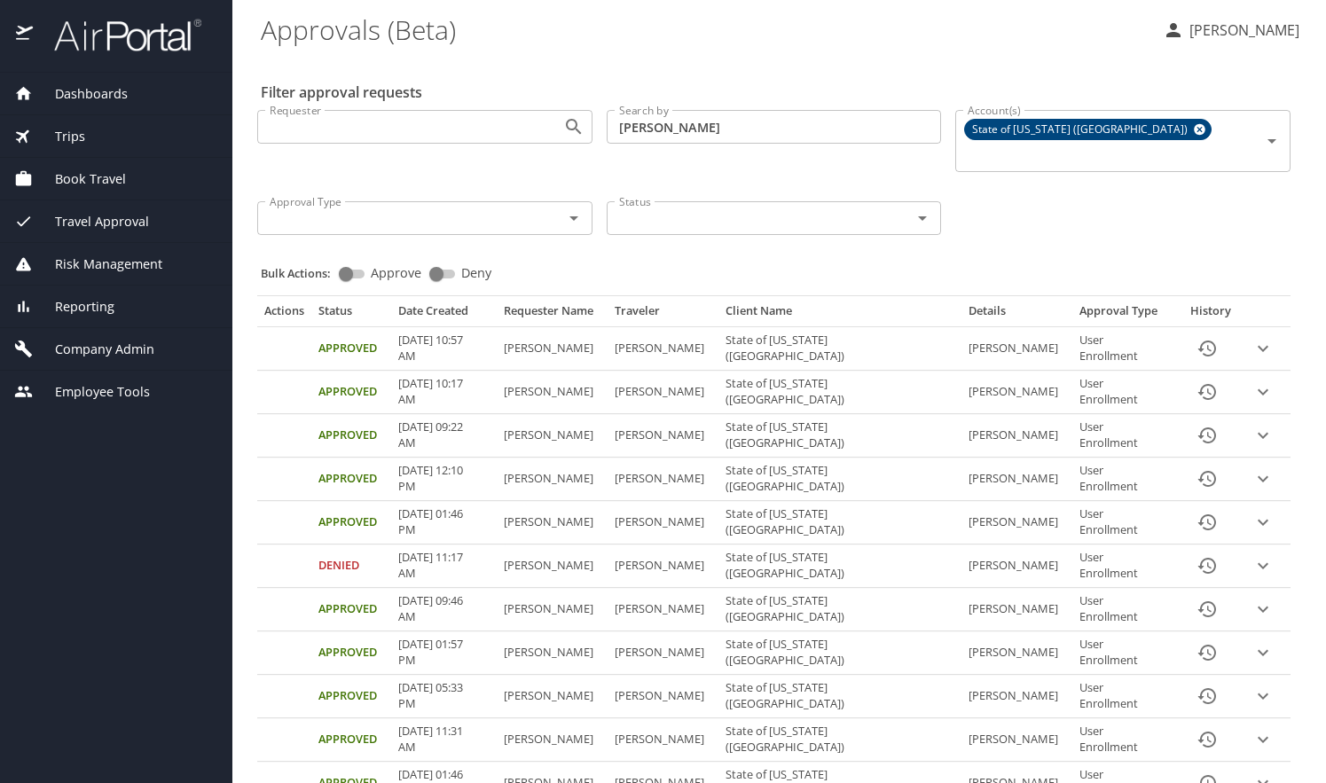
click at [83, 220] on span "Travel Approval" at bounding box center [91, 222] width 116 height 20
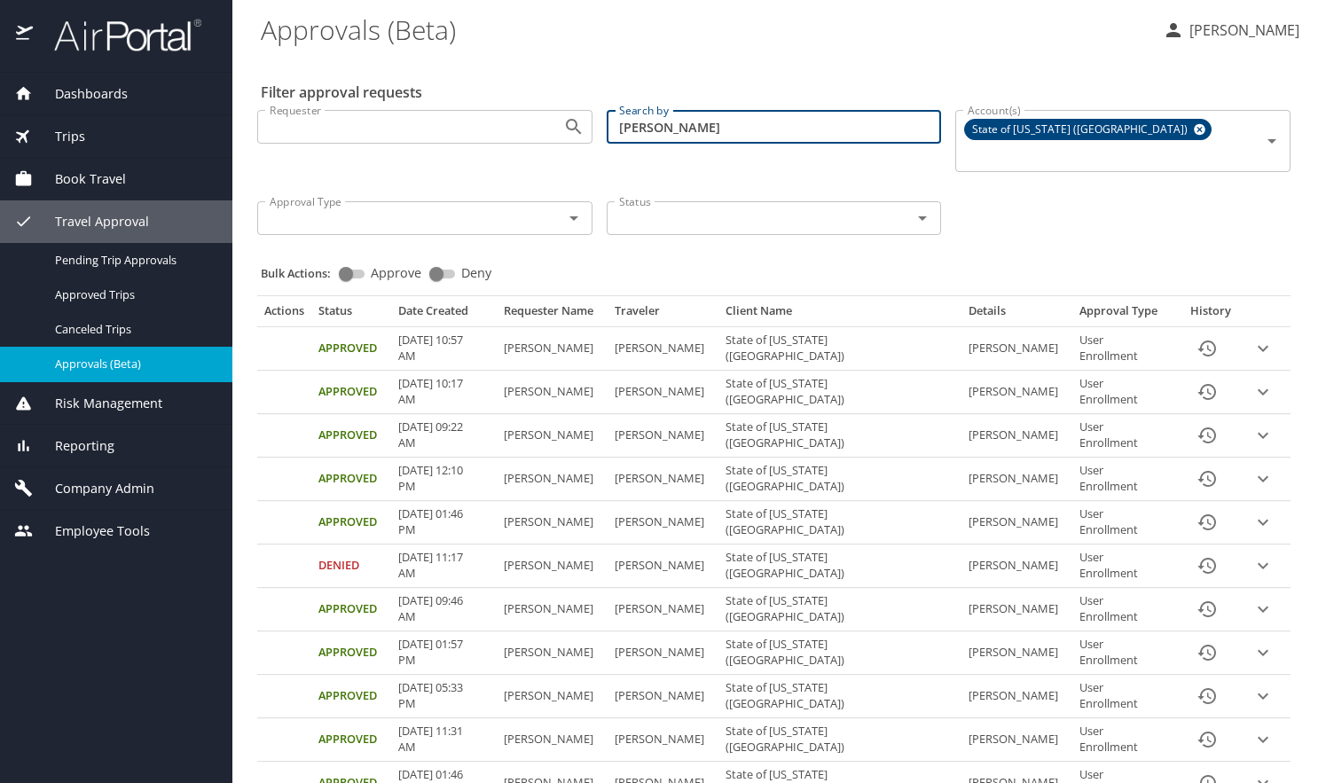
drag, startPoint x: 702, startPoint y: 123, endPoint x: 507, endPoint y: 121, distance: 194.3
click at [512, 123] on div "Requester Requester Search by [PERSON_NAME] Search by Account(s) State of [US_S…" at bounding box center [774, 171] width 1048 height 150
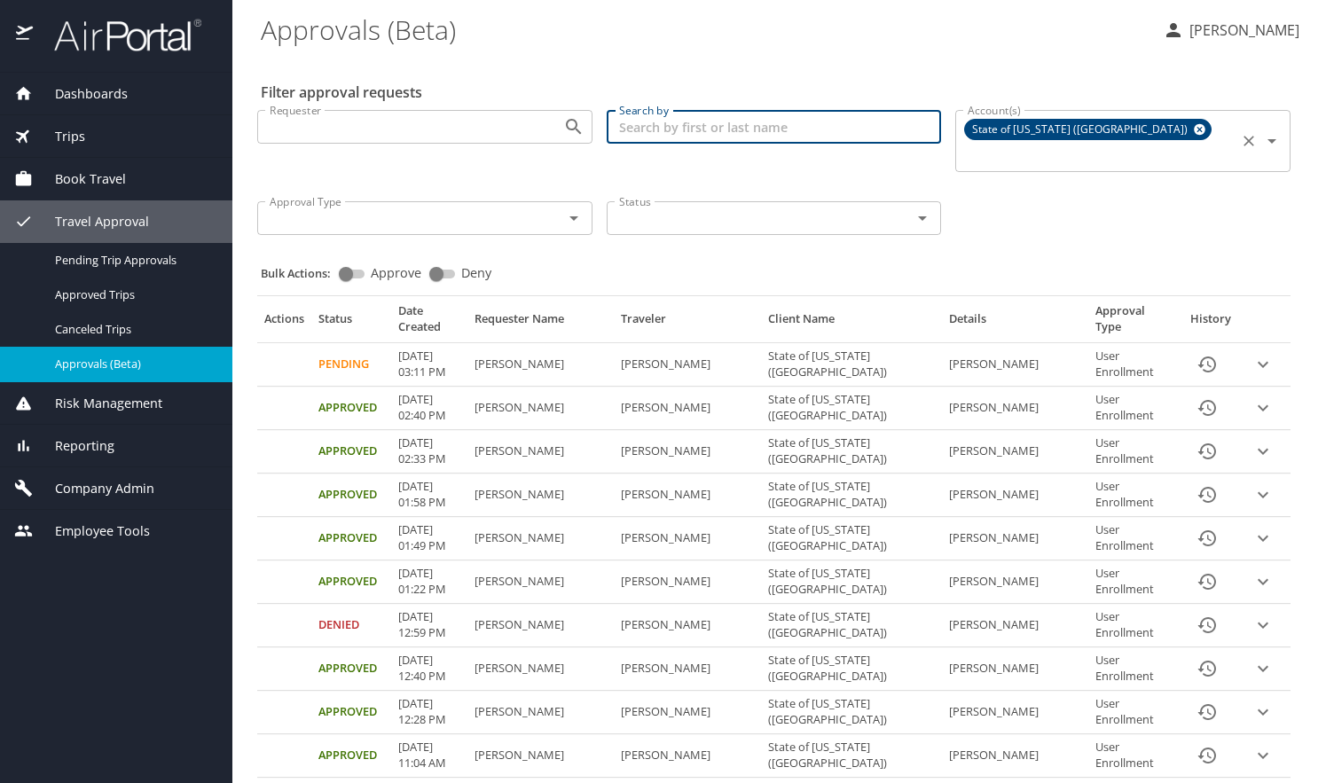
click at [1195, 132] on icon at bounding box center [1201, 130] width 12 height 12
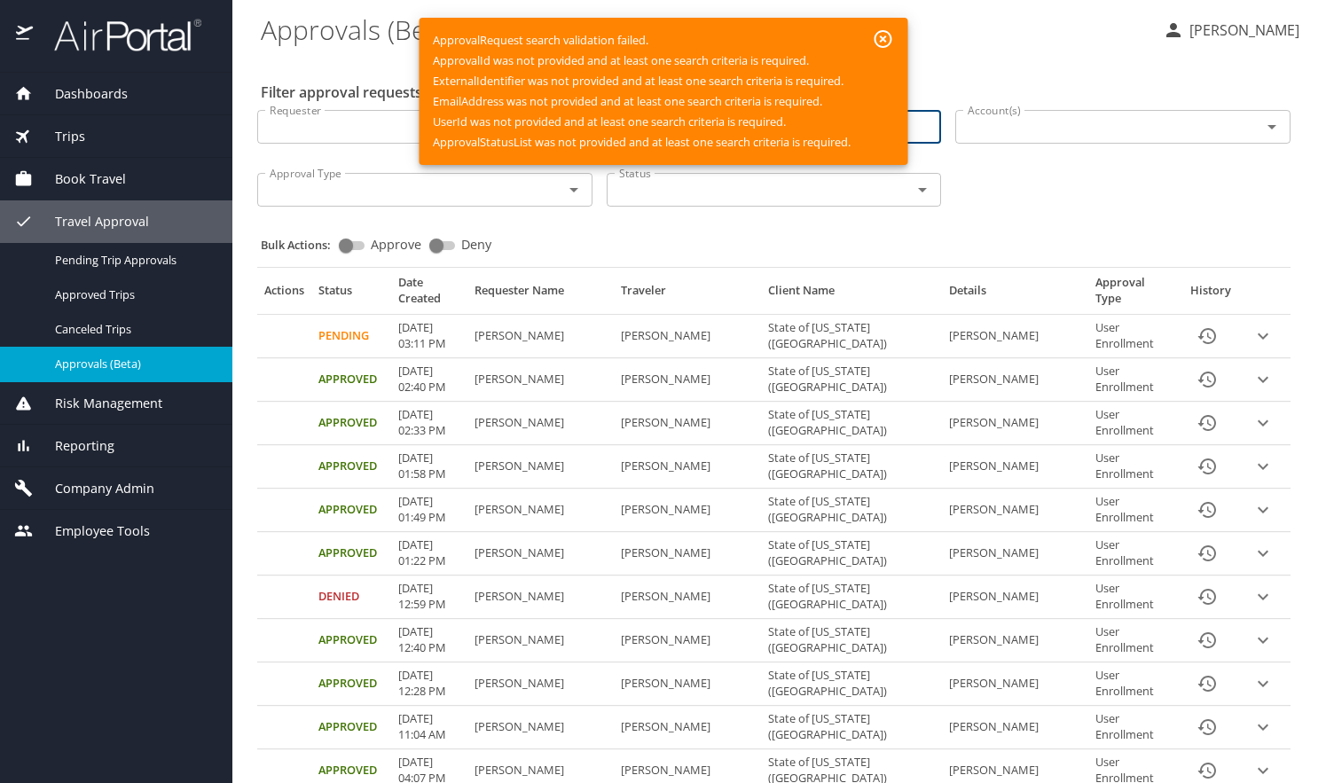
click at [884, 34] on icon "button" at bounding box center [882, 38] width 21 height 21
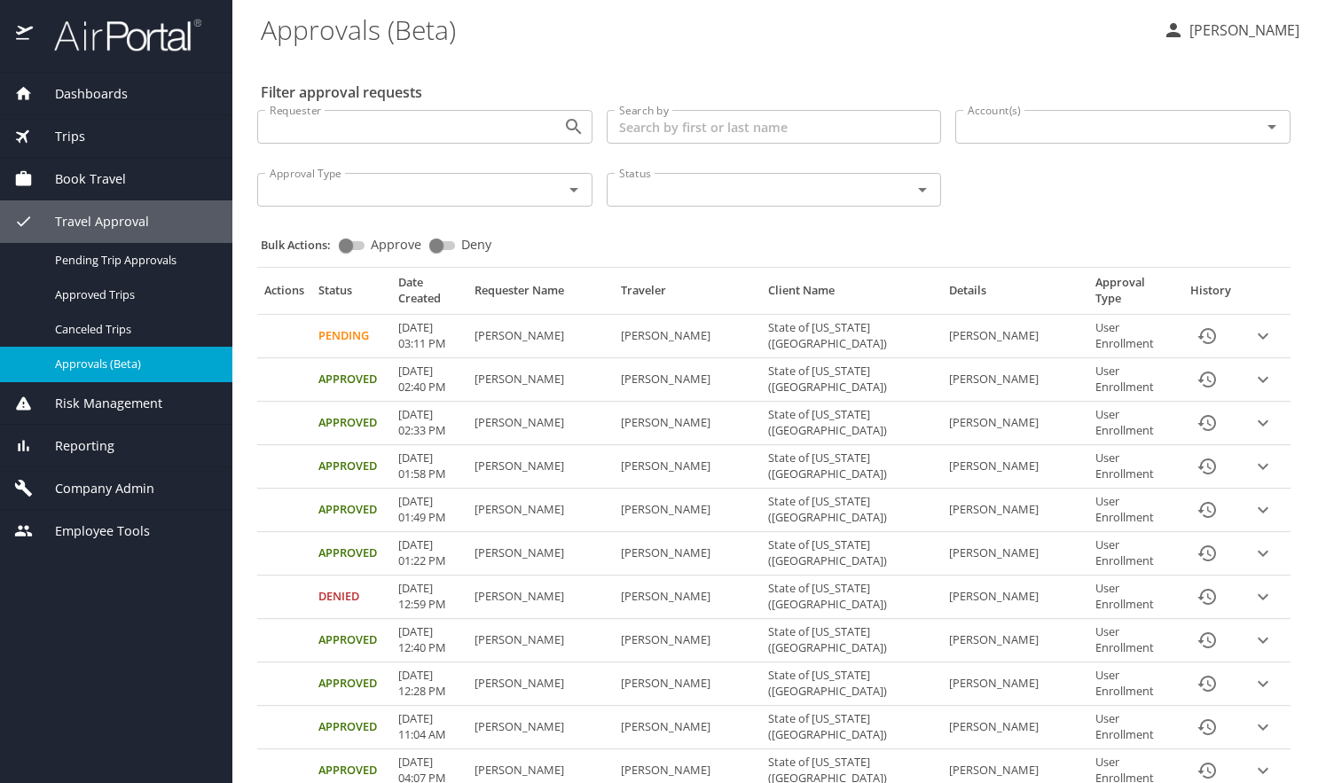
click at [95, 210] on div "Travel Approval" at bounding box center [116, 221] width 232 height 43
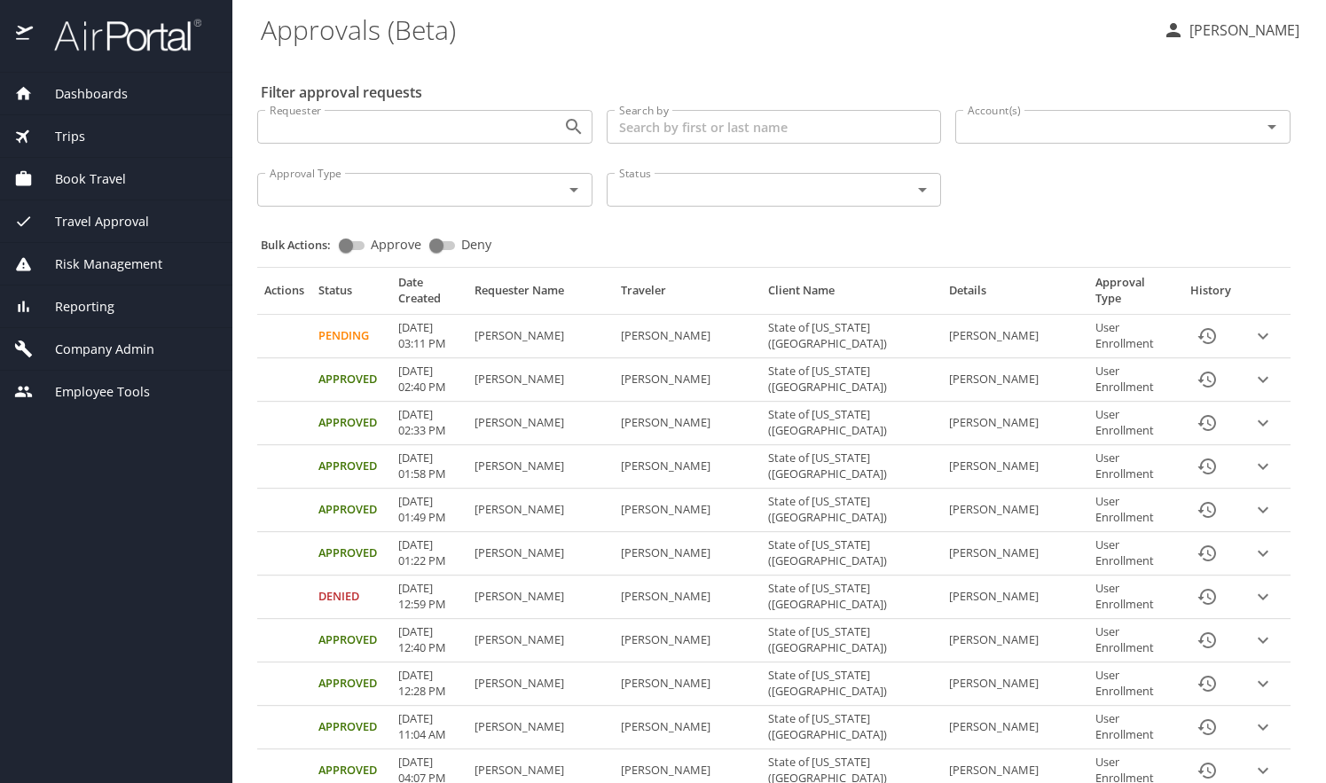
click at [98, 215] on span "Travel Approval" at bounding box center [91, 222] width 116 height 20
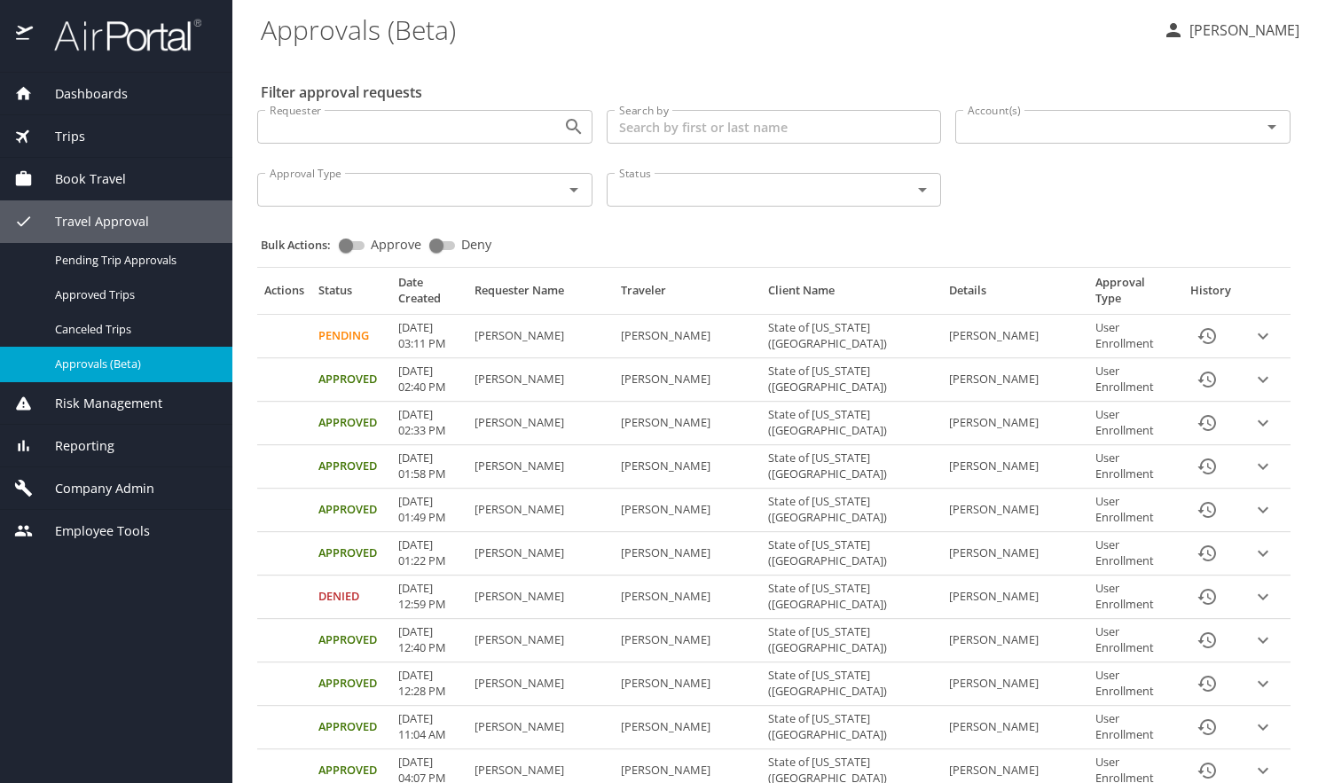
click at [104, 361] on span "Approvals (Beta)" at bounding box center [133, 364] width 156 height 17
click at [1026, 127] on input "Account(s)" at bounding box center [1097, 126] width 272 height 23
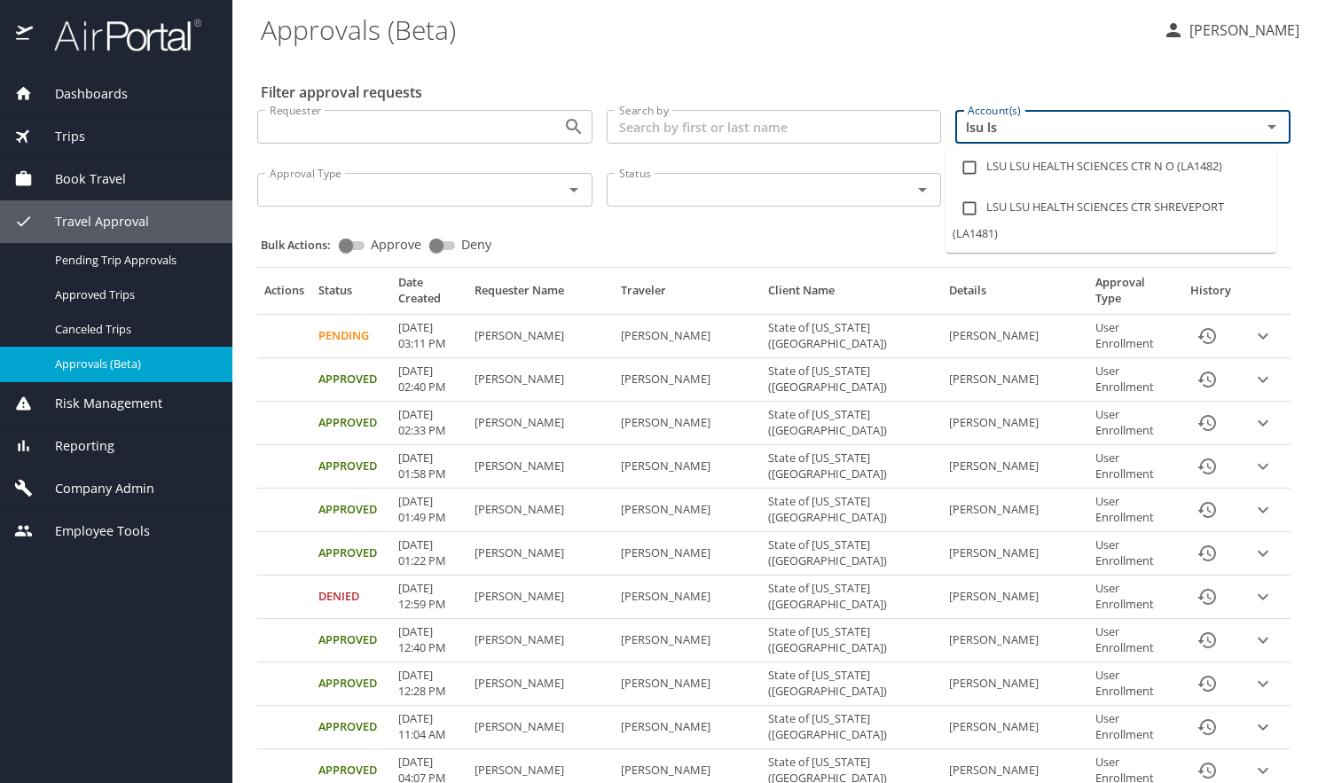
type input "lsu lsu"
click at [1041, 199] on li "LSU LSU HEALTH SCIENCES CTR SHREVEPORT (LA1481)" at bounding box center [1111, 217] width 331 height 58
checkbox input "true"
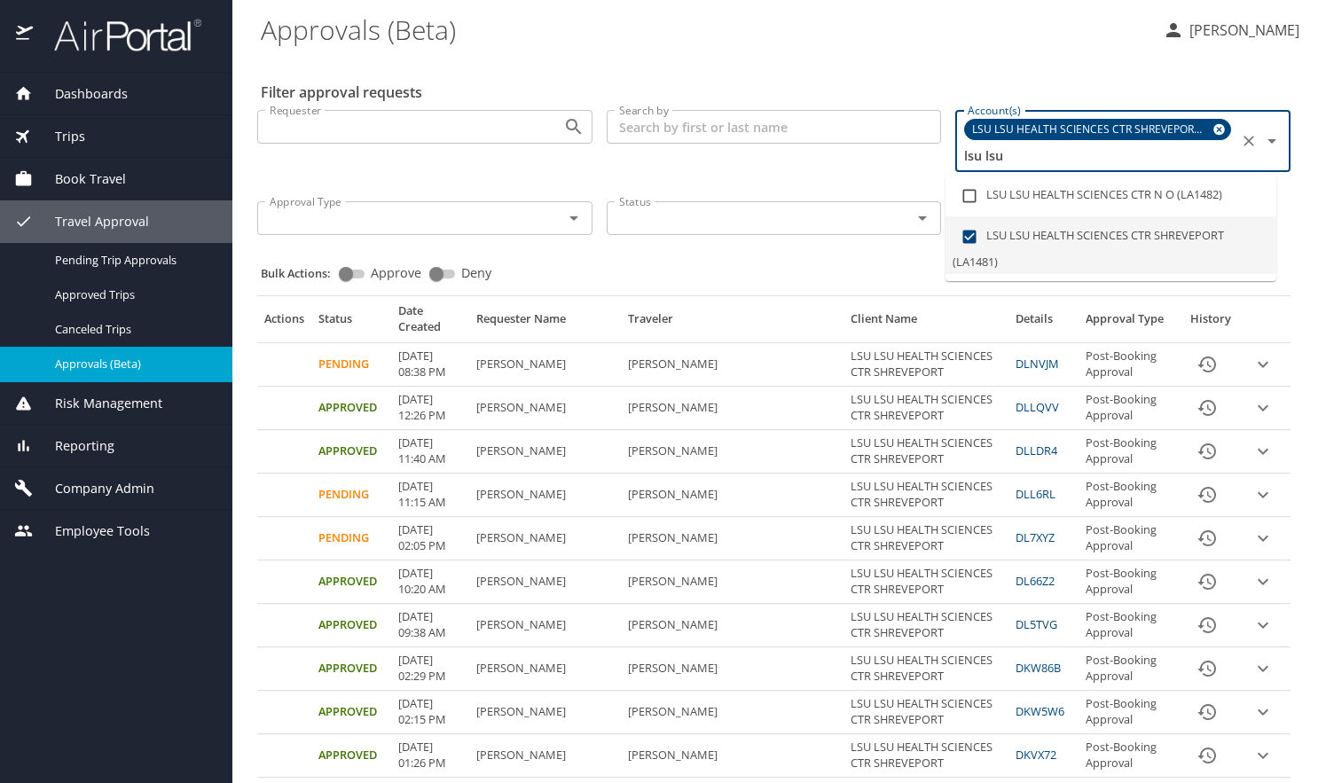
type input "lsu lsu"
click at [1197, 528] on icon "History" at bounding box center [1207, 538] width 21 height 21
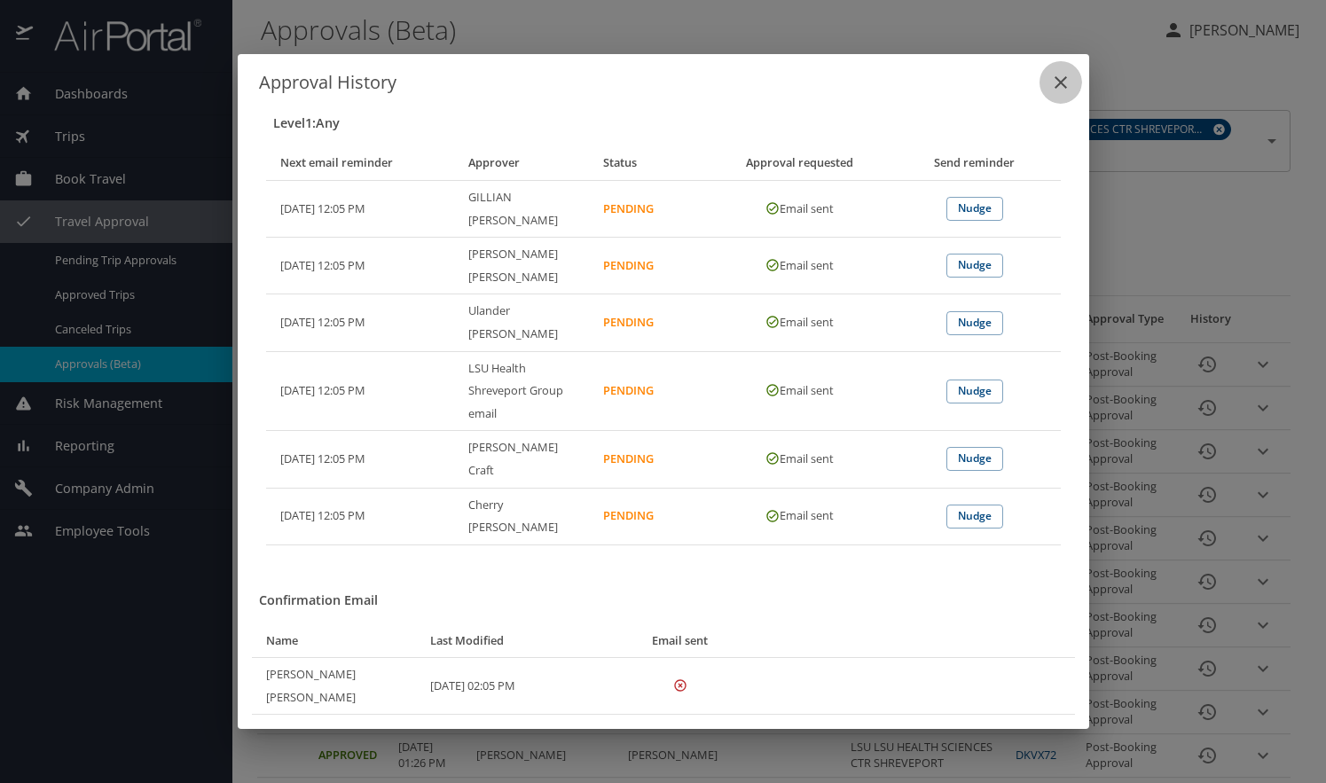
click at [1057, 93] on icon "close" at bounding box center [1060, 82] width 21 height 21
